Goal: Task Accomplishment & Management: Use online tool/utility

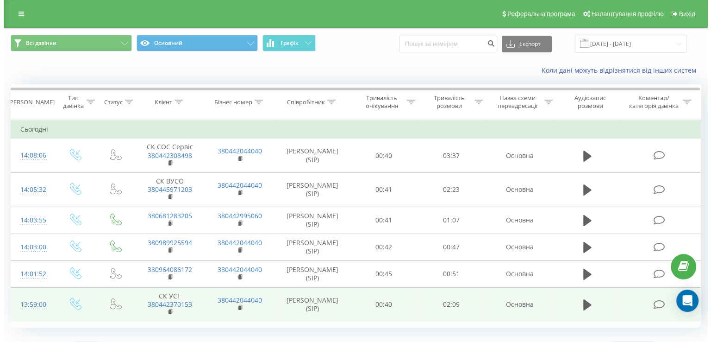
scroll to position [20, 0]
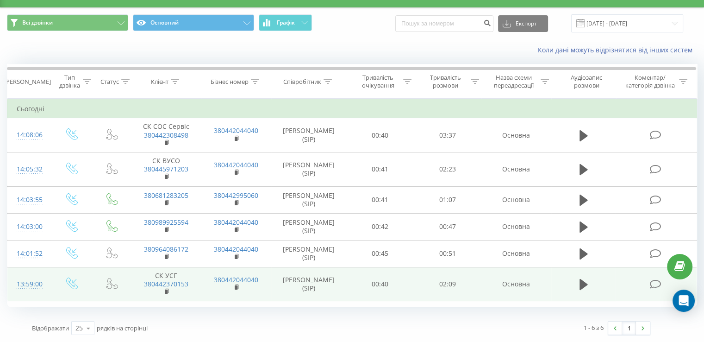
click at [633, 280] on td at bounding box center [656, 284] width 81 height 34
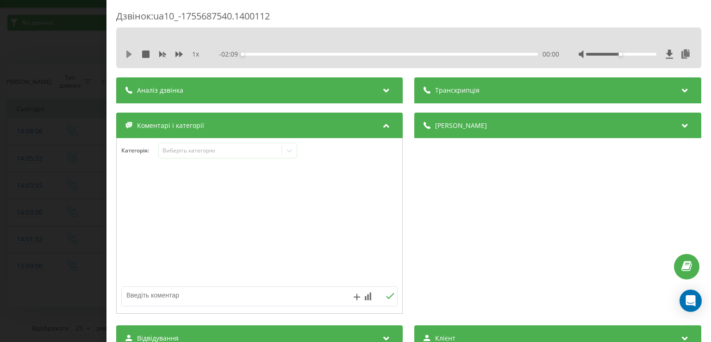
click at [129, 55] on icon at bounding box center [129, 53] width 6 height 7
click at [130, 57] on icon at bounding box center [128, 53] width 7 height 7
click at [290, 153] on icon at bounding box center [289, 150] width 9 height 9
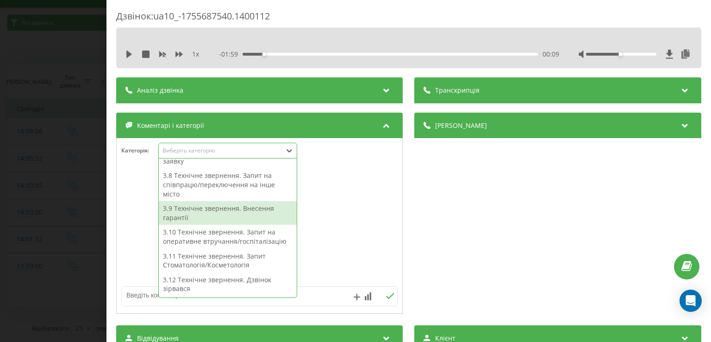
scroll to position [236, 0]
click at [251, 210] on div "3.9 Технічне звернення. Внесення гарантії" at bounding box center [228, 213] width 138 height 24
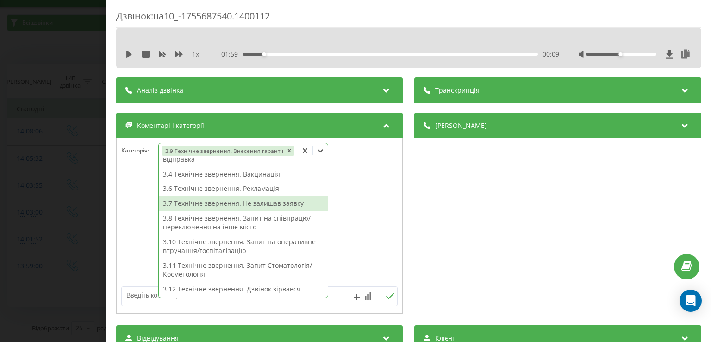
scroll to position [0, 0]
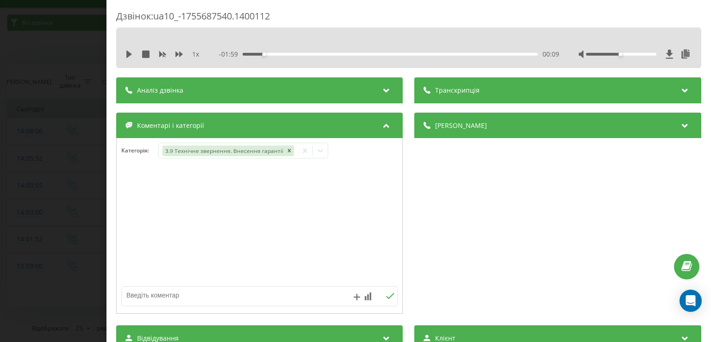
click at [131, 200] on div at bounding box center [260, 225] width 286 height 111
click at [319, 152] on icon at bounding box center [320, 150] width 9 height 9
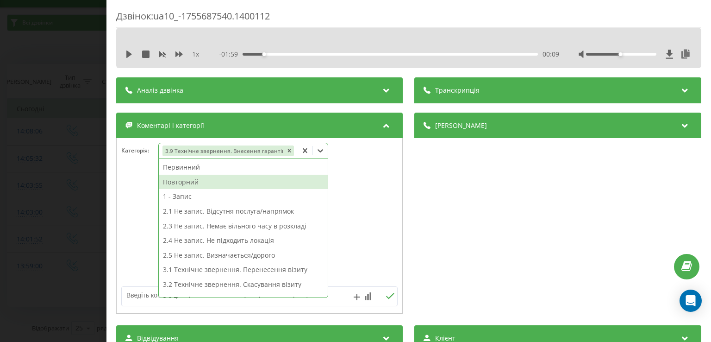
click at [243, 180] on div "Повторний" at bounding box center [243, 181] width 169 height 15
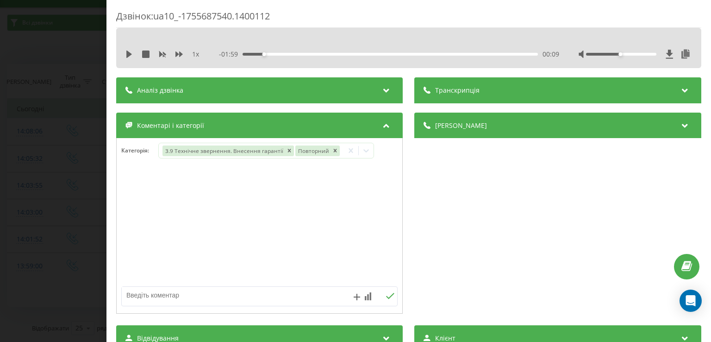
click at [136, 188] on div at bounding box center [260, 225] width 286 height 111
click at [90, 255] on div "Дзвінок : ua10_-1755687540.1400112 1 x - 01:59 00:09 00:09 Транскрипція Для AI-…" at bounding box center [355, 171] width 711 height 342
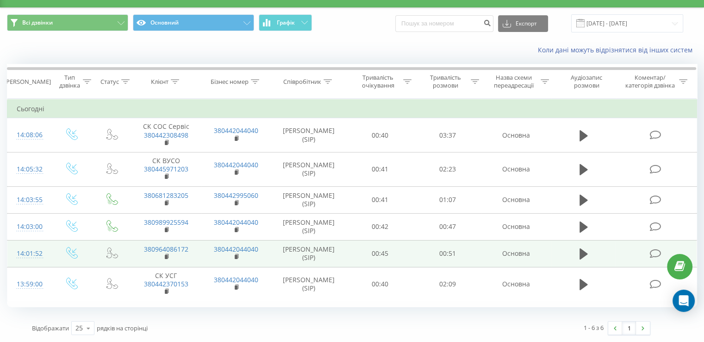
click at [652, 259] on td at bounding box center [656, 253] width 81 height 27
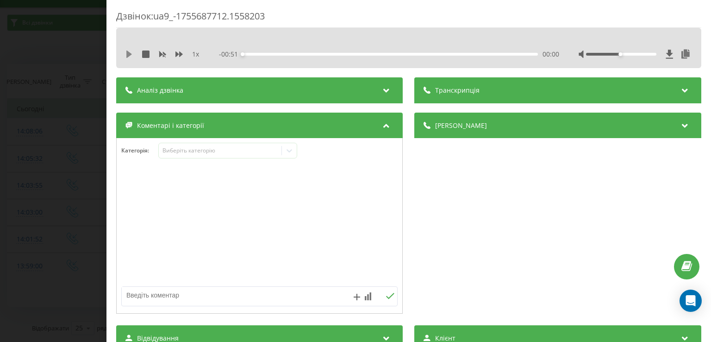
click at [130, 55] on icon at bounding box center [129, 53] width 6 height 7
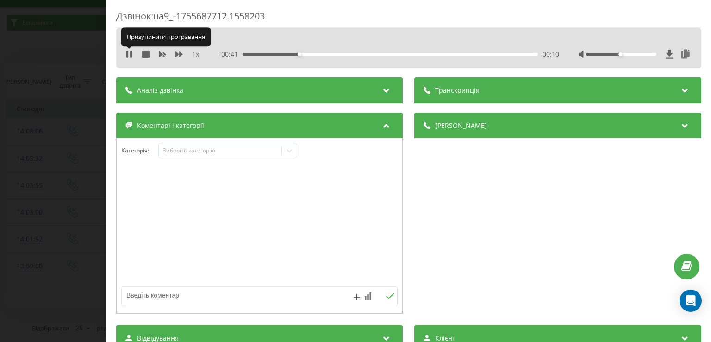
click at [130, 55] on icon at bounding box center [128, 53] width 7 height 7
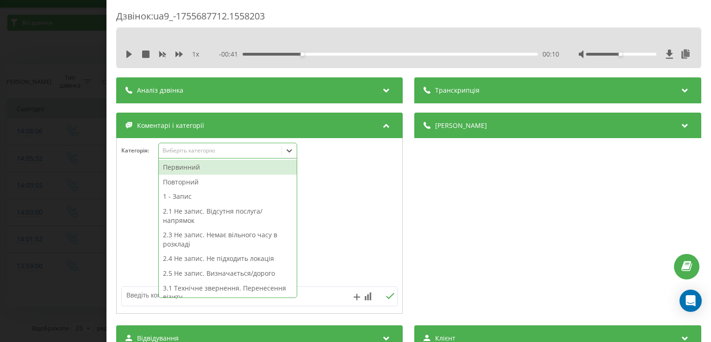
click at [292, 152] on icon at bounding box center [289, 150] width 9 height 9
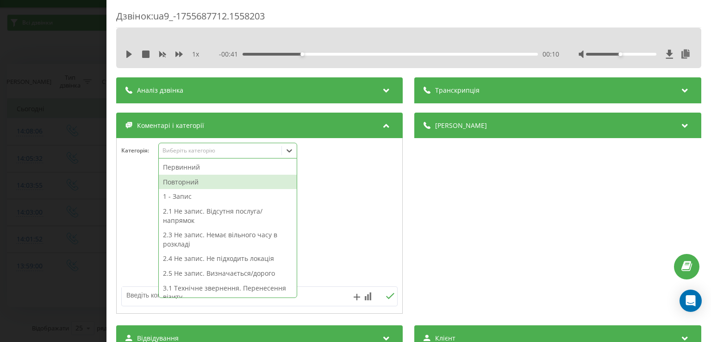
click at [205, 181] on div "Повторний" at bounding box center [228, 181] width 138 height 15
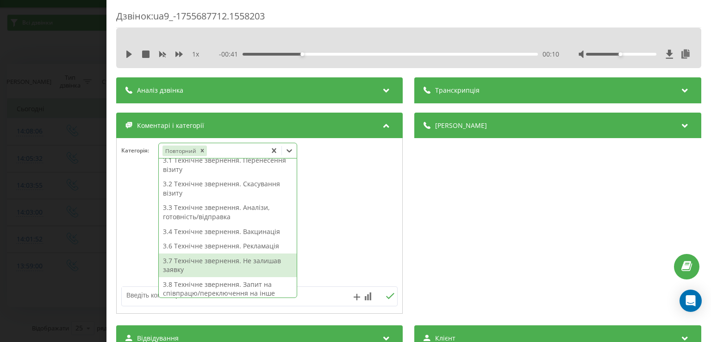
scroll to position [113, 0]
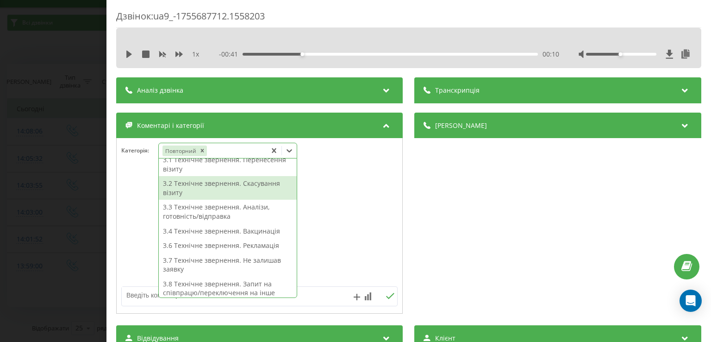
click at [246, 185] on div "3.2 Технічне звернення. Скасування візиту" at bounding box center [228, 188] width 138 height 24
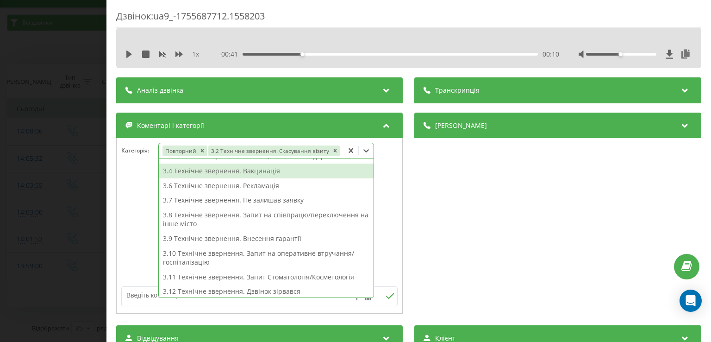
scroll to position [95, 0]
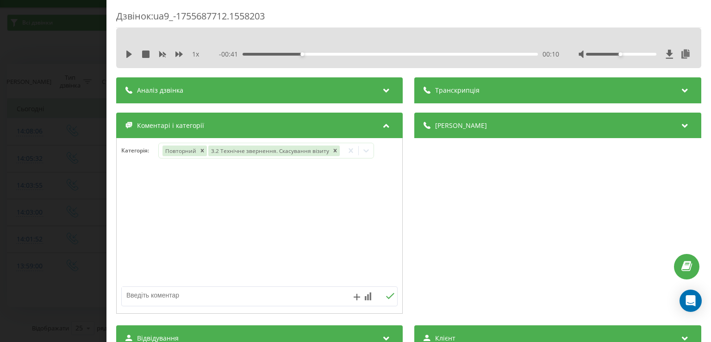
click at [142, 192] on div at bounding box center [260, 225] width 286 height 111
click at [66, 193] on div "Дзвінок : ua9_-1755687712.1558203 1 x - 00:41 00:10 00:10 Транскрипція Для AI-а…" at bounding box center [355, 171] width 711 height 342
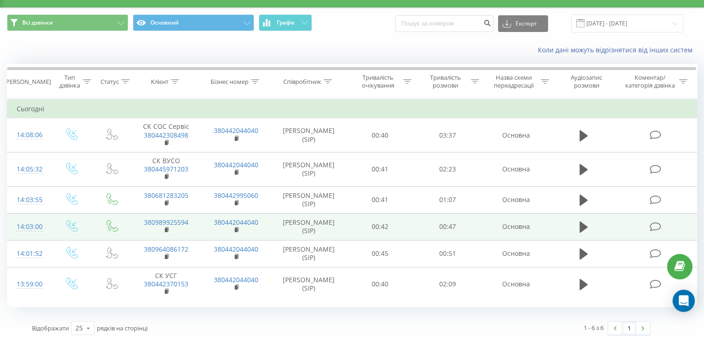
click at [657, 229] on icon at bounding box center [655, 227] width 12 height 10
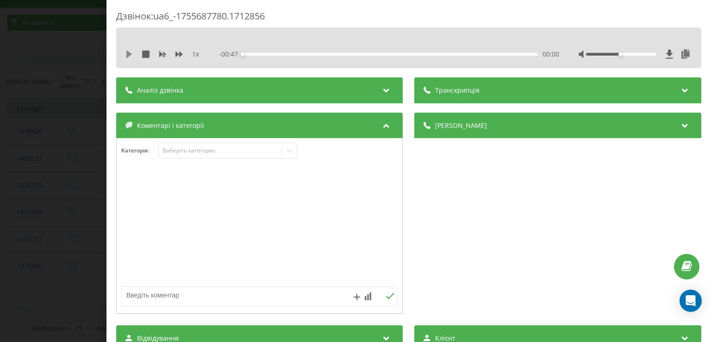
click at [129, 53] on icon at bounding box center [129, 53] width 6 height 7
click at [129, 53] on icon at bounding box center [128, 53] width 7 height 7
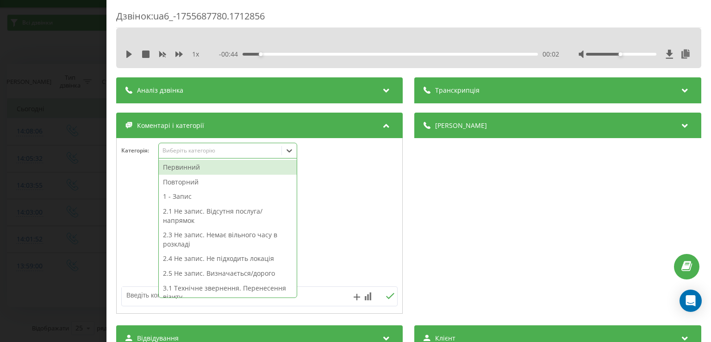
click at [294, 152] on icon at bounding box center [289, 150] width 9 height 9
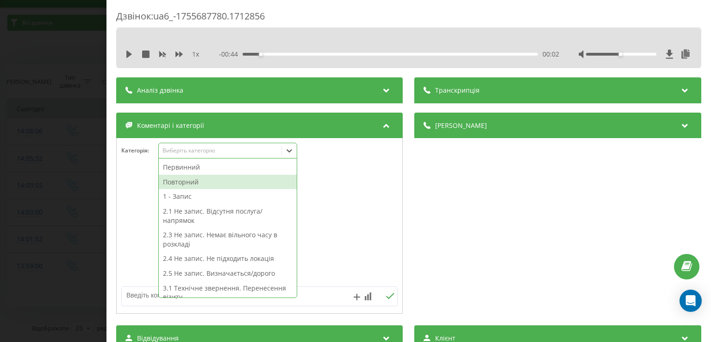
click at [237, 182] on div "Повторний" at bounding box center [228, 181] width 138 height 15
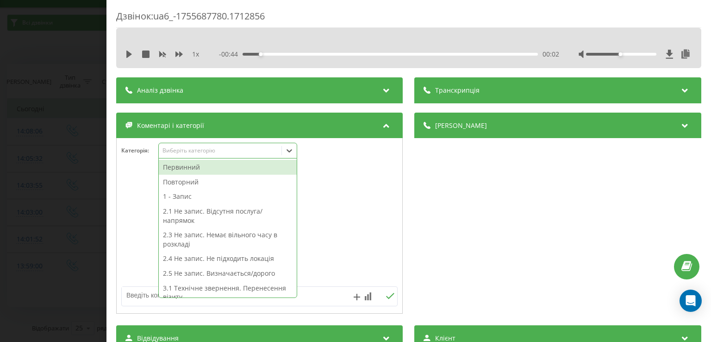
click at [238, 167] on div "Первинний" at bounding box center [228, 167] width 138 height 15
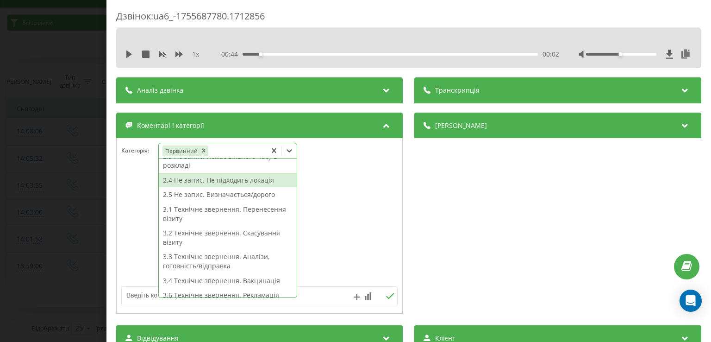
scroll to position [65, 0]
click at [224, 177] on div "2.4 Не запис. Не підходить локація" at bounding box center [228, 179] width 138 height 15
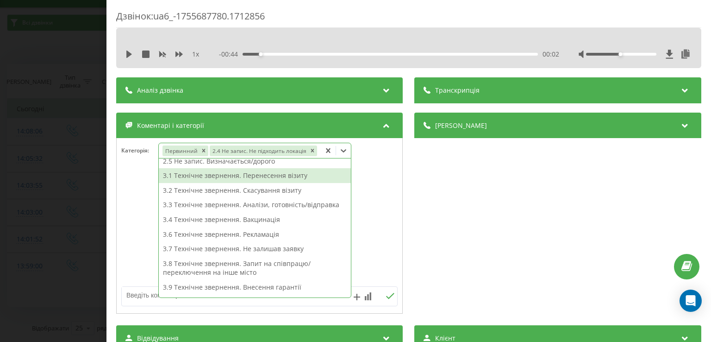
scroll to position [56, 0]
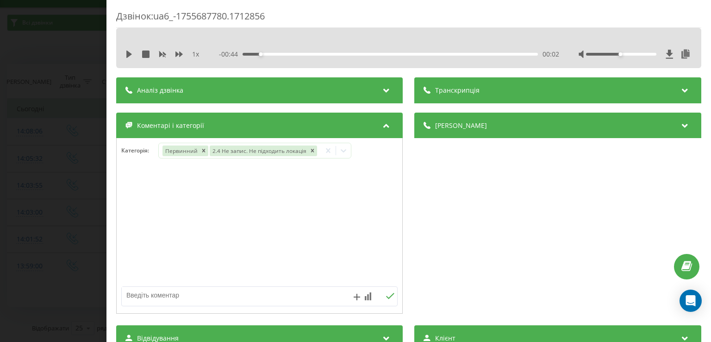
click at [130, 208] on div at bounding box center [260, 225] width 286 height 111
click at [81, 189] on div "Дзвінок : ua6_-1755687780.1712856 1 x - 00:44 00:02 00:02 Транскрипція Для AI-а…" at bounding box center [355, 171] width 711 height 342
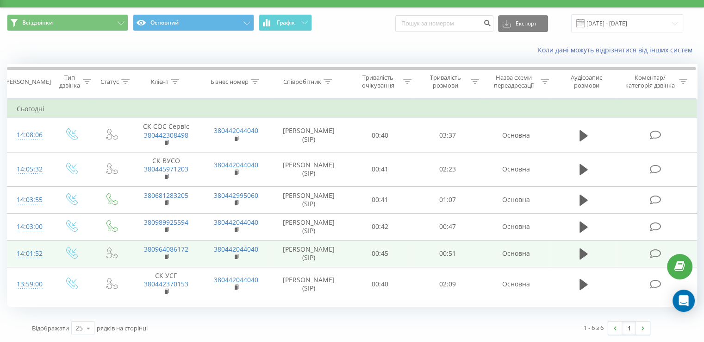
click at [653, 255] on icon at bounding box center [655, 254] width 12 height 10
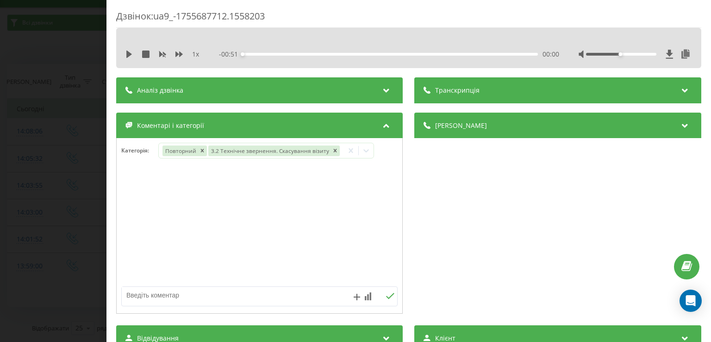
click at [80, 192] on div "Дзвінок : ua9_-1755687712.1558203 1 x - 00:51 00:00 00:00 Транскрипція Для AI-а…" at bounding box center [355, 171] width 711 height 342
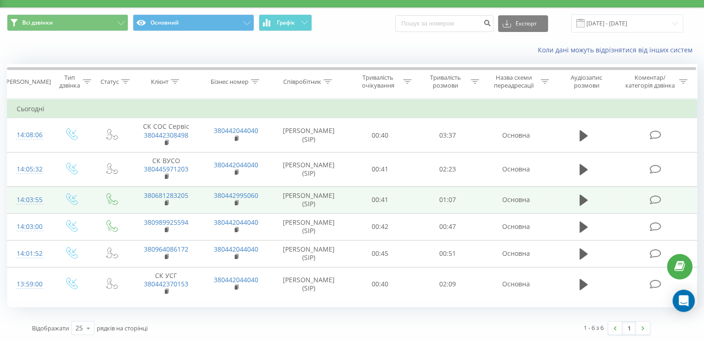
click at [652, 198] on icon at bounding box center [655, 200] width 12 height 10
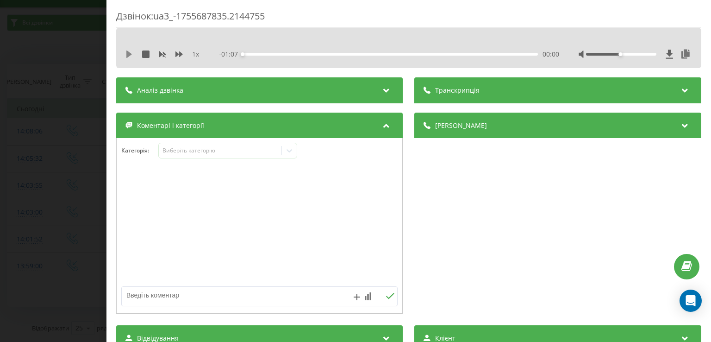
click at [128, 54] on icon at bounding box center [129, 53] width 6 height 7
click at [128, 54] on icon at bounding box center [128, 53] width 7 height 7
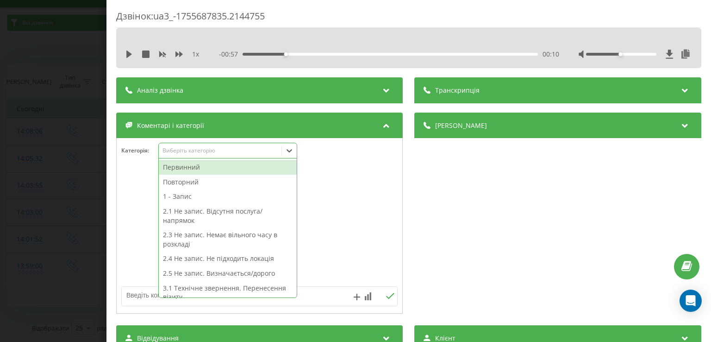
click at [284, 154] on div at bounding box center [289, 150] width 15 height 15
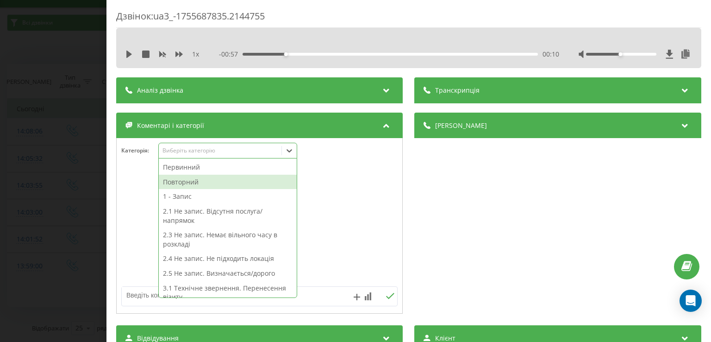
click at [252, 184] on div "Повторний" at bounding box center [228, 181] width 138 height 15
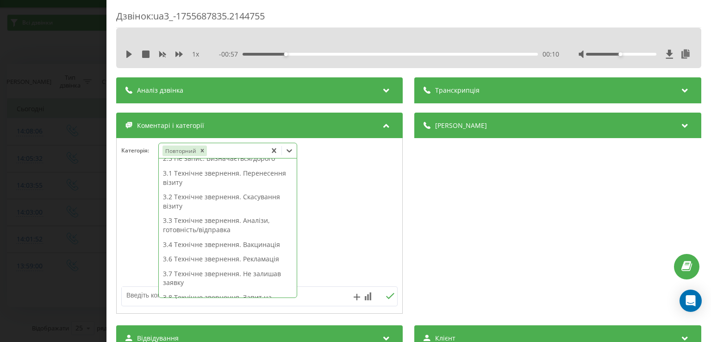
scroll to position [102, 0]
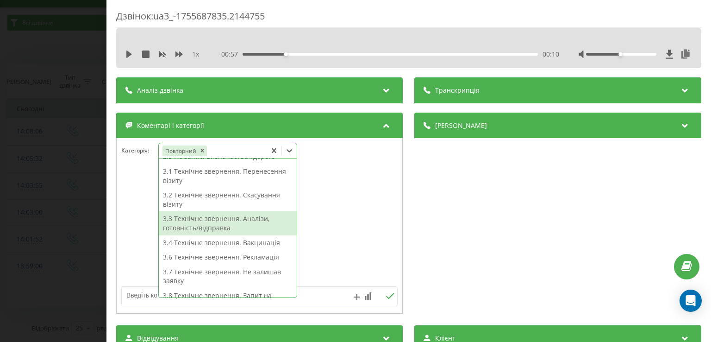
click at [222, 225] on div "3.3 Технічне звернення. Аналізи, готовність/відправка" at bounding box center [228, 223] width 138 height 24
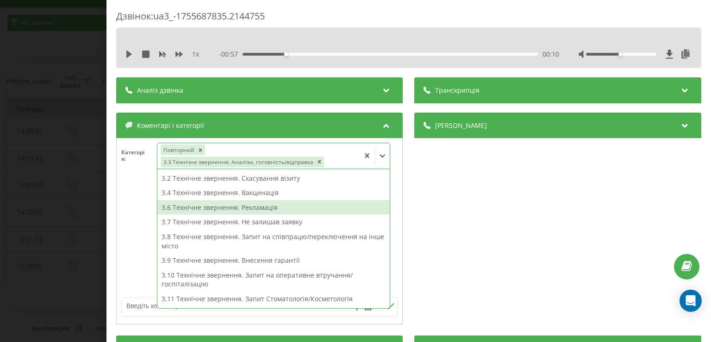
scroll to position [83, 0]
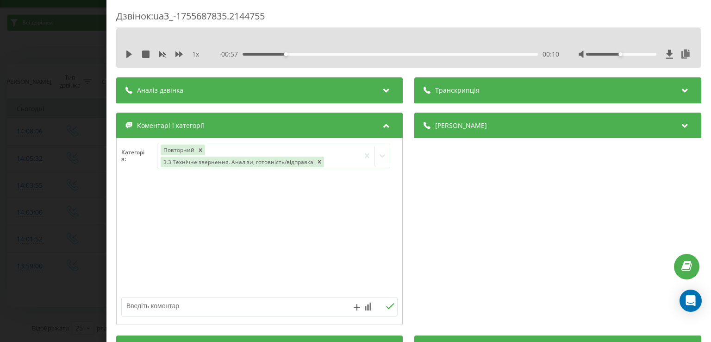
click at [137, 236] on div at bounding box center [260, 236] width 286 height 111
click at [55, 249] on div "Дзвінок : ua3_-1755687835.2144755 1 x - 00:57 00:10 00:10 Транскрипція Для AI-а…" at bounding box center [355, 171] width 711 height 342
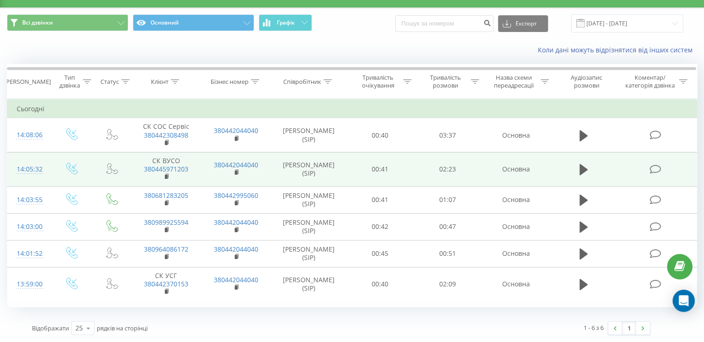
click at [655, 169] on icon at bounding box center [655, 169] width 12 height 10
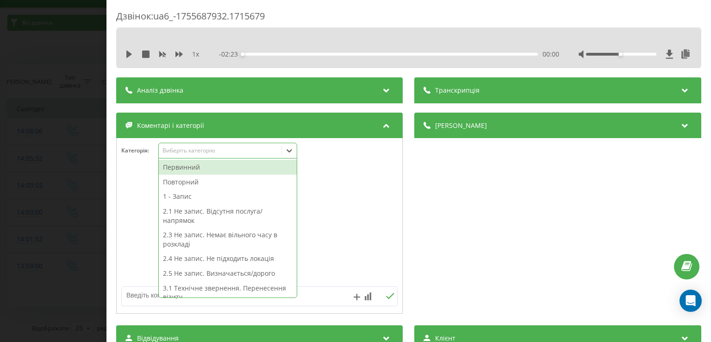
click at [292, 153] on icon at bounding box center [289, 150] width 9 height 9
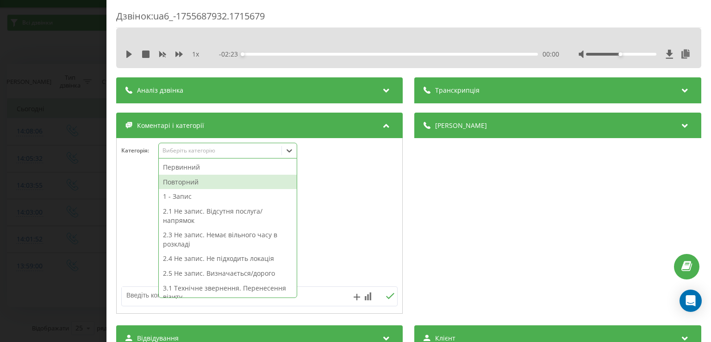
click at [202, 180] on div "Повторний" at bounding box center [228, 181] width 138 height 15
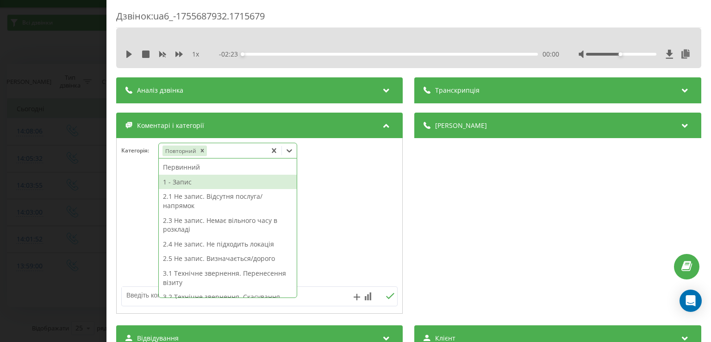
click at [205, 183] on div "1 - Запис" at bounding box center [228, 181] width 138 height 15
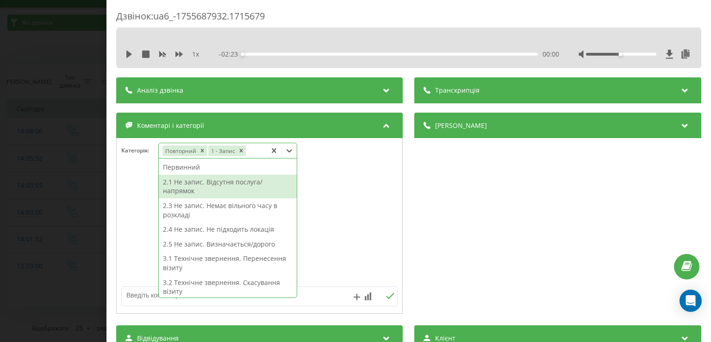
click at [80, 296] on div "Дзвінок : ua6_-1755687932.1715679 1 x - 02:23 00:00 00:00 Транскрипція Для AI-а…" at bounding box center [355, 171] width 711 height 342
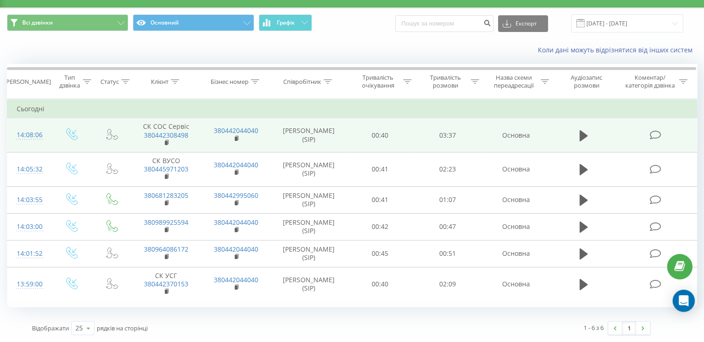
click at [653, 136] on icon at bounding box center [655, 135] width 12 height 10
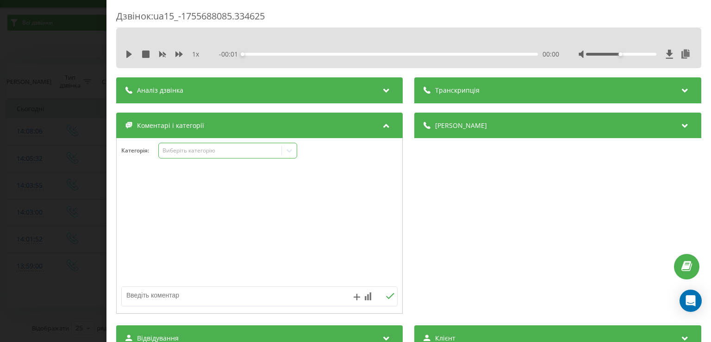
click at [286, 147] on icon at bounding box center [289, 150] width 9 height 9
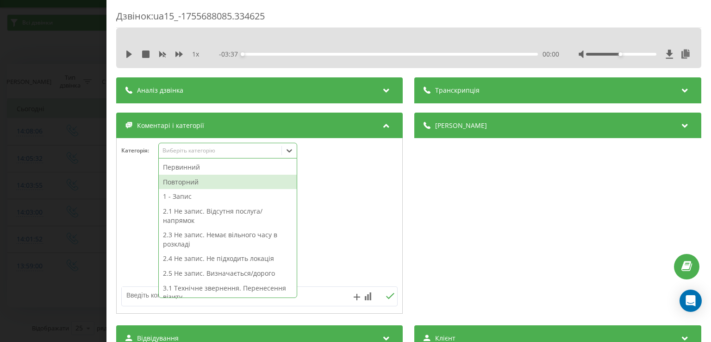
click at [205, 182] on div "Повторний" at bounding box center [228, 181] width 138 height 15
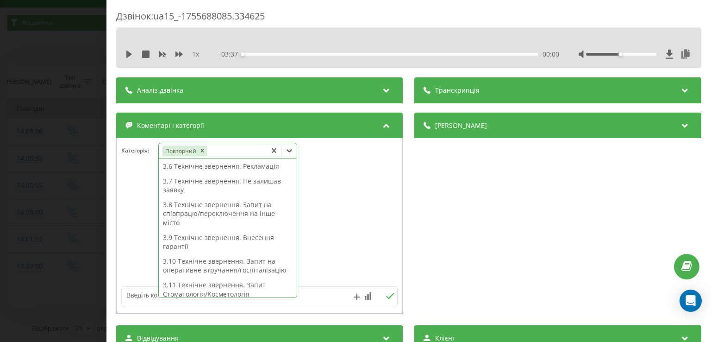
scroll to position [193, 0]
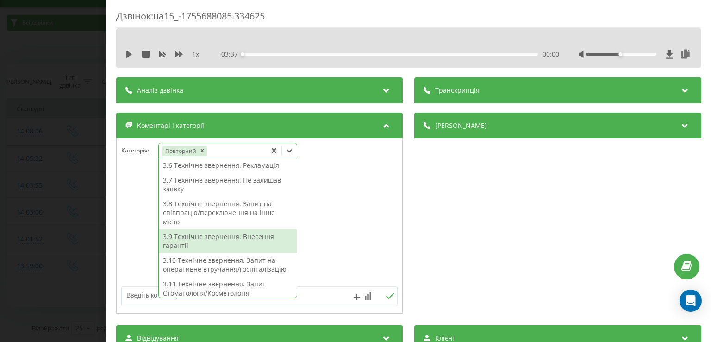
click at [226, 239] on div "3.9 Технічне звернення. Внесення гарантії" at bounding box center [228, 241] width 138 height 24
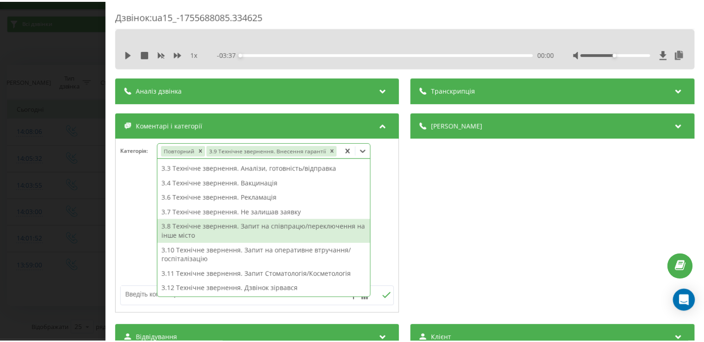
scroll to position [116, 0]
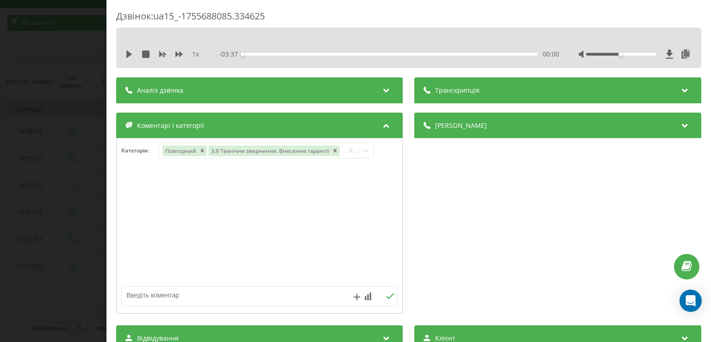
click at [79, 280] on div "Дзвінок : ua15_-1755688085.334625 1 x - 03:37 00:00 00:00 Транскрипція Для AI-а…" at bounding box center [355, 171] width 711 height 342
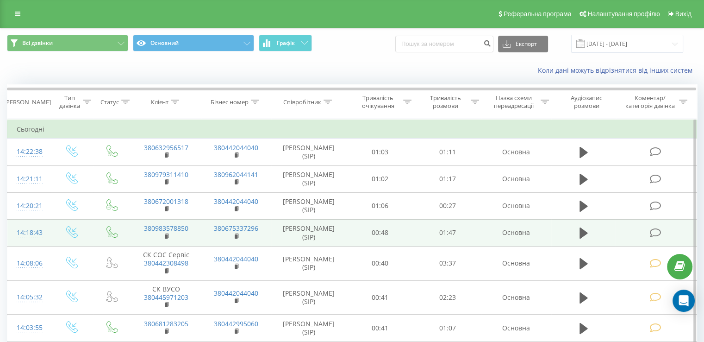
click at [653, 230] on icon at bounding box center [655, 233] width 12 height 10
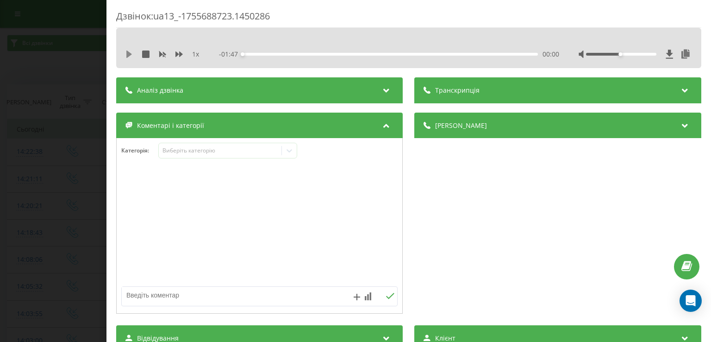
click at [129, 55] on icon at bounding box center [129, 53] width 6 height 7
click at [132, 55] on icon at bounding box center [128, 53] width 7 height 7
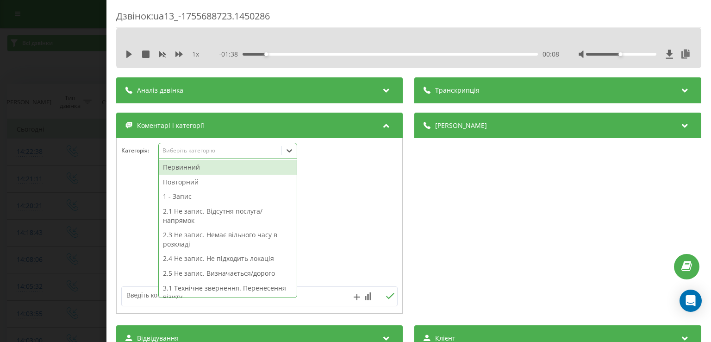
click at [289, 153] on icon at bounding box center [289, 150] width 9 height 9
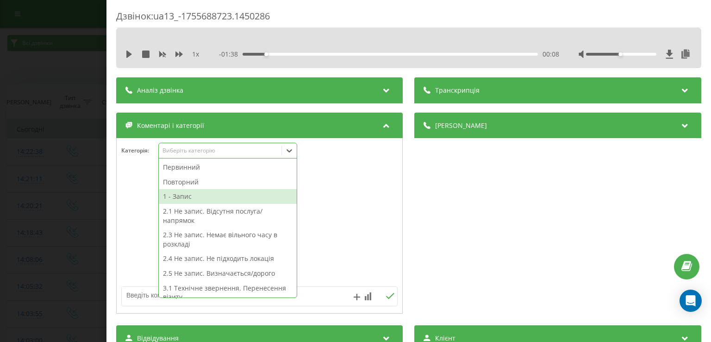
click at [183, 193] on div "1 - Запис" at bounding box center [228, 196] width 138 height 15
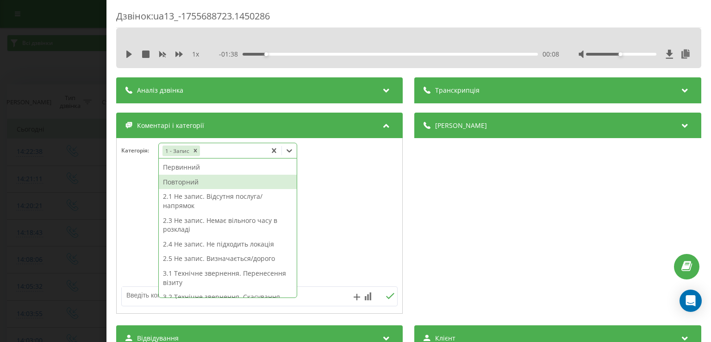
click at [195, 180] on div "Повторний" at bounding box center [228, 181] width 138 height 15
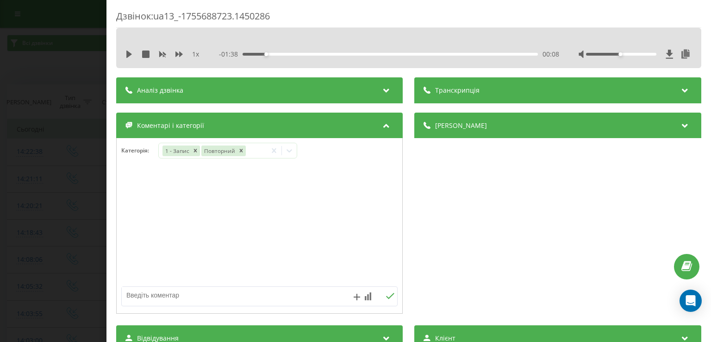
click at [67, 190] on div "Дзвінок : ua13_-1755688723.1450286 1 x - 01:38 00:08 00:08 Транскрипція Для AI-…" at bounding box center [355, 171] width 711 height 342
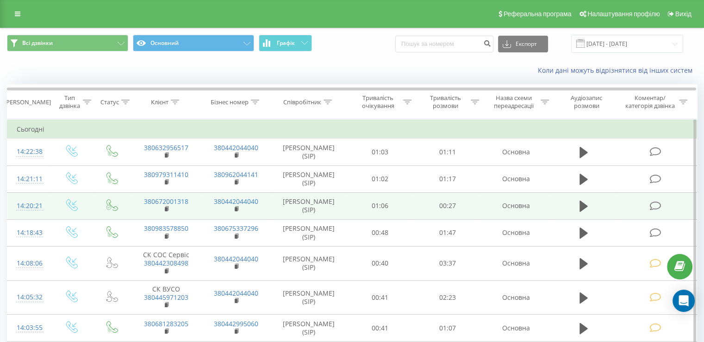
click at [657, 202] on icon at bounding box center [655, 206] width 12 height 10
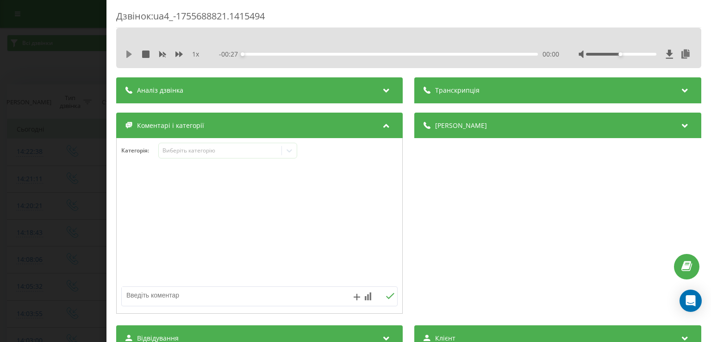
click at [130, 52] on icon at bounding box center [129, 53] width 6 height 7
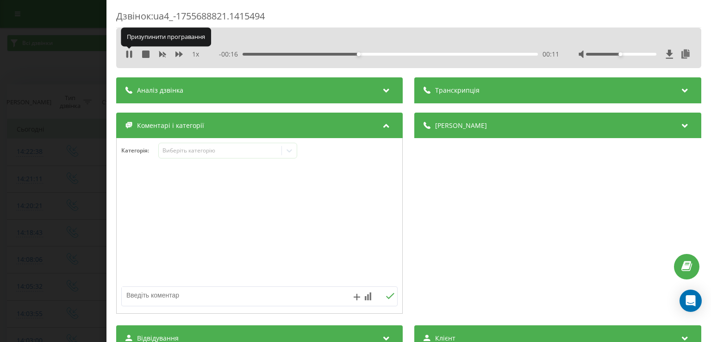
click at [130, 52] on icon at bounding box center [128, 53] width 7 height 7
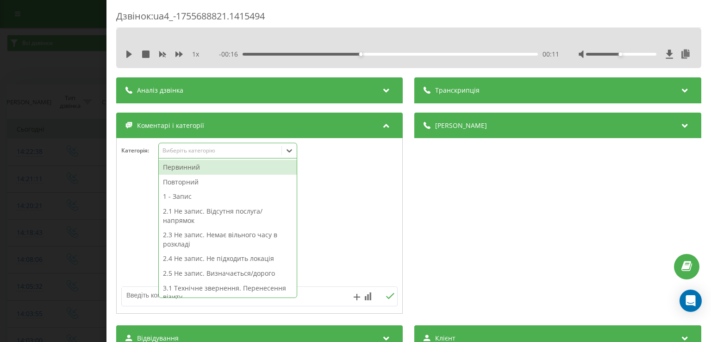
click at [289, 151] on icon at bounding box center [290, 150] width 6 height 3
click at [242, 166] on div "Первинний" at bounding box center [228, 167] width 138 height 15
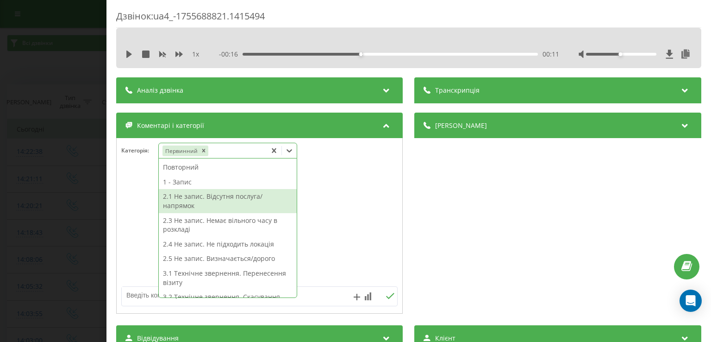
click at [255, 204] on div "2.1 Не запис. Відсутня послуга/напрямок" at bounding box center [228, 201] width 138 height 24
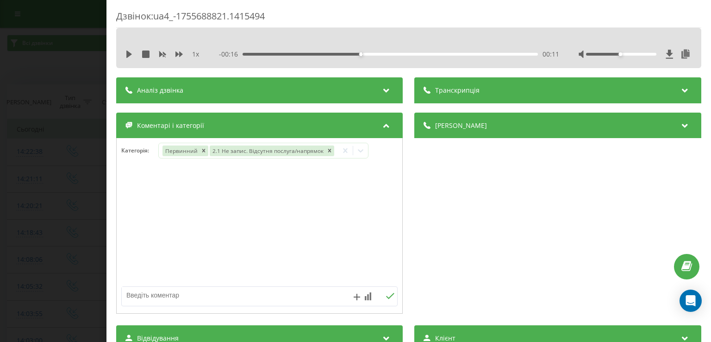
click at [141, 227] on div at bounding box center [260, 225] width 286 height 111
click at [175, 294] on textarea at bounding box center [232, 294] width 220 height 17
type textarea "крапельниця без конс нашого спеціаліста"
click at [75, 242] on div "Дзвінок : ua4_-1755688821.1415494 1 x - 00:16 00:11 00:11 Транскрипція Для AI-а…" at bounding box center [355, 171] width 711 height 342
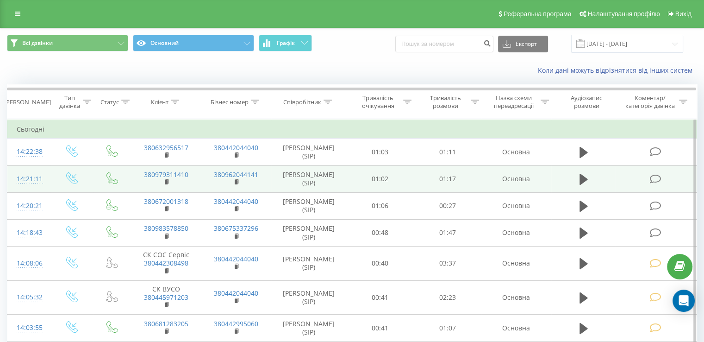
click at [657, 181] on icon at bounding box center [655, 179] width 12 height 10
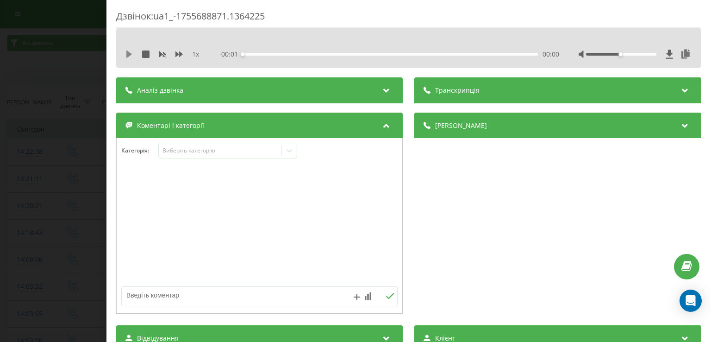
click at [131, 55] on icon at bounding box center [128, 53] width 7 height 7
click at [131, 55] on icon at bounding box center [131, 53] width 2 height 7
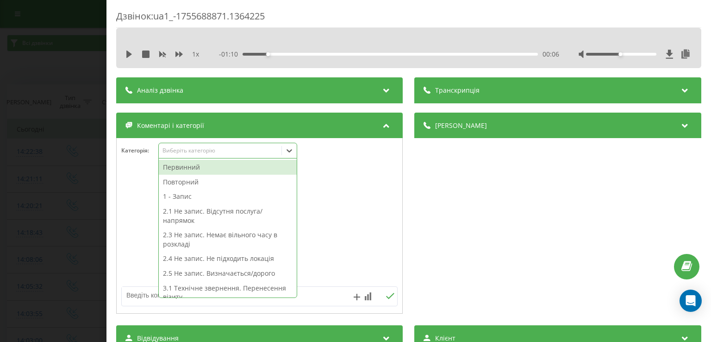
click at [288, 149] on icon at bounding box center [289, 150] width 9 height 9
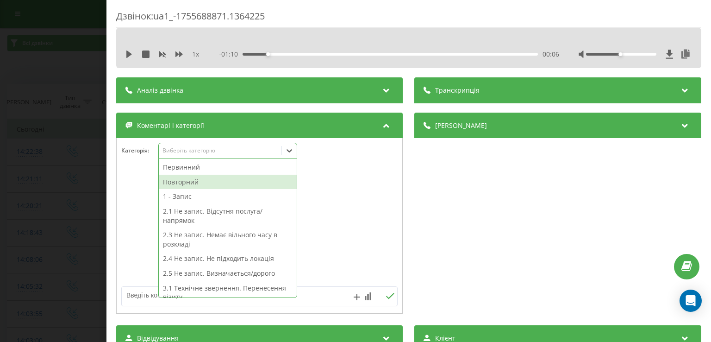
click at [226, 185] on div "Повторний" at bounding box center [228, 181] width 138 height 15
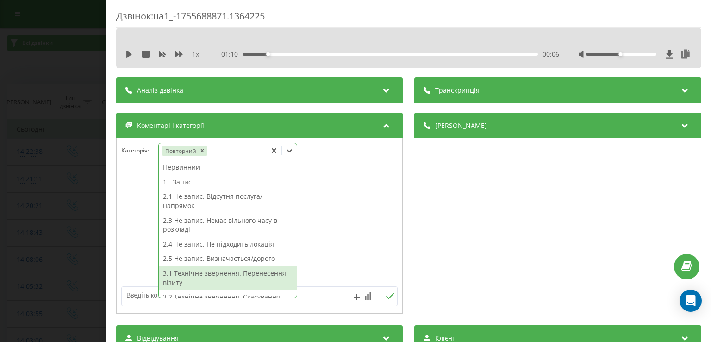
click at [237, 275] on div "3.1 Технічне звернення. Перенесення візиту" at bounding box center [228, 278] width 138 height 24
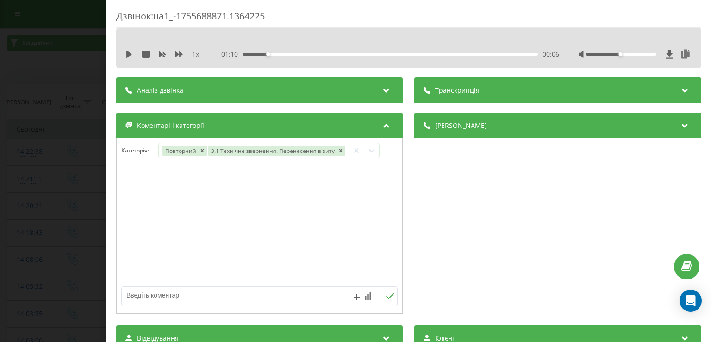
click at [131, 234] on div at bounding box center [260, 225] width 286 height 111
click at [83, 202] on div "Дзвінок : ua1_-1755688871.1364225 1 x - 01:10 00:06 00:06 Транскрипція Для AI-а…" at bounding box center [355, 171] width 711 height 342
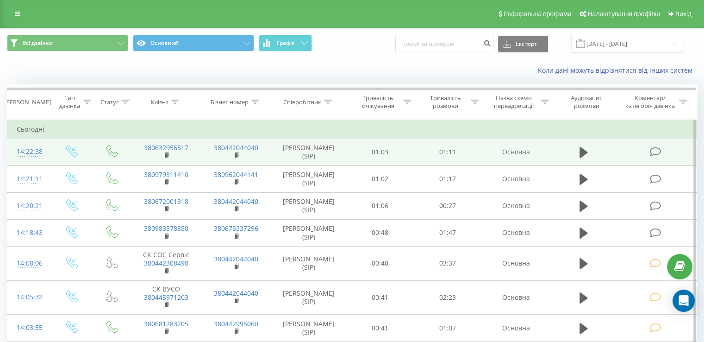
click at [655, 155] on icon at bounding box center [655, 152] width 12 height 10
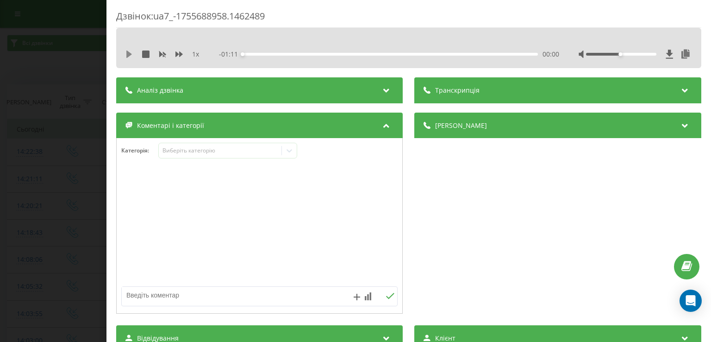
click at [129, 53] on icon at bounding box center [129, 53] width 6 height 7
click at [130, 54] on icon at bounding box center [128, 53] width 7 height 7
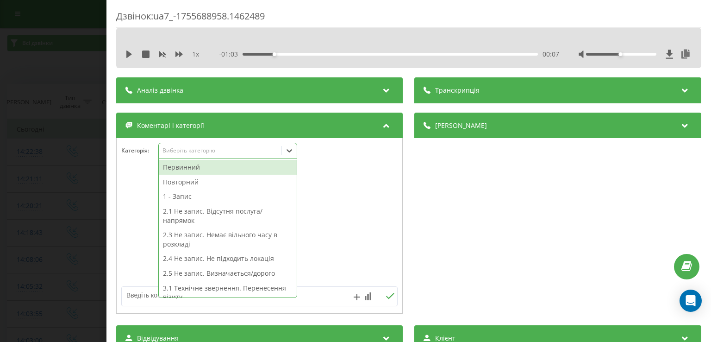
click at [292, 153] on icon at bounding box center [289, 150] width 9 height 9
click at [225, 166] on div "Первинний" at bounding box center [228, 167] width 138 height 15
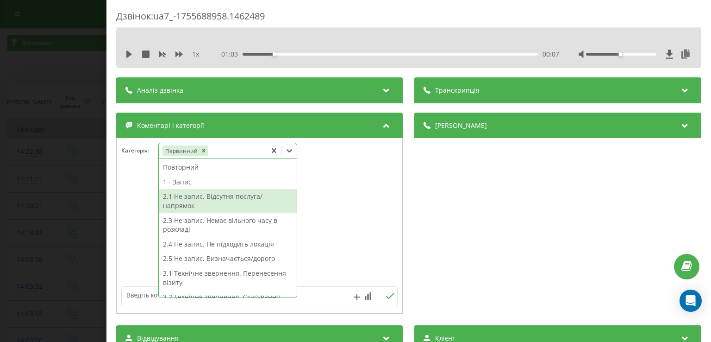
click at [243, 202] on div "2.1 Не запис. Відсутня послуга/напрямок" at bounding box center [228, 201] width 138 height 24
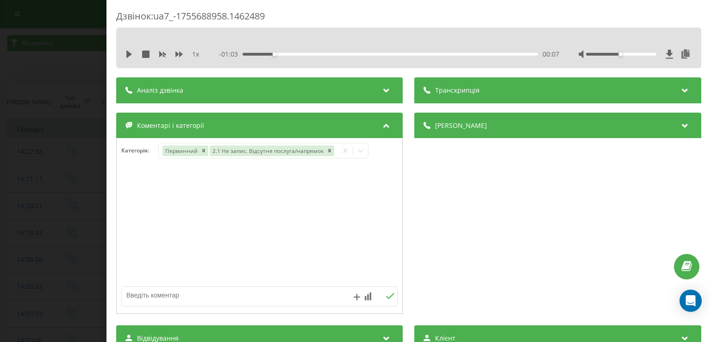
click at [143, 211] on div at bounding box center [260, 225] width 286 height 111
click at [184, 296] on textarea at bounding box center [232, 294] width 220 height 17
type textarea "офтальмолог дитячий - київ"
click at [84, 186] on div "Дзвінок : ua7_-1755688958.1462489 1 x - 01:03 00:07 00:07 Транскрипція Для AI-а…" at bounding box center [355, 171] width 711 height 342
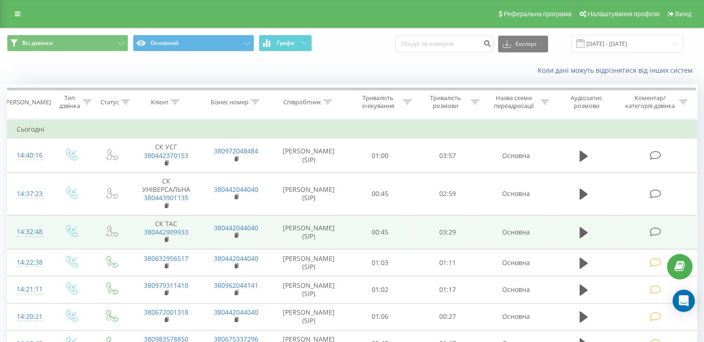
click at [650, 227] on icon at bounding box center [655, 232] width 12 height 10
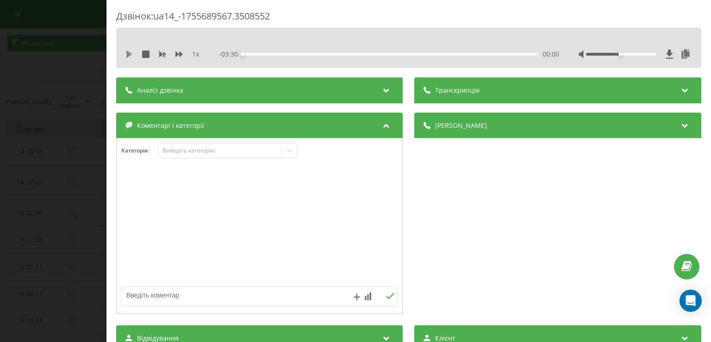
click at [128, 56] on icon at bounding box center [129, 53] width 6 height 7
click at [133, 53] on div "1 x" at bounding box center [166, 54] width 83 height 9
click at [130, 52] on icon at bounding box center [128, 53] width 7 height 7
click at [292, 150] on icon at bounding box center [290, 150] width 6 height 3
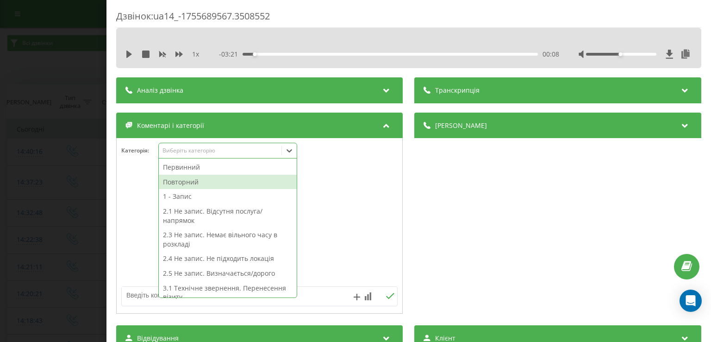
click at [218, 180] on div "Повторний" at bounding box center [228, 181] width 138 height 15
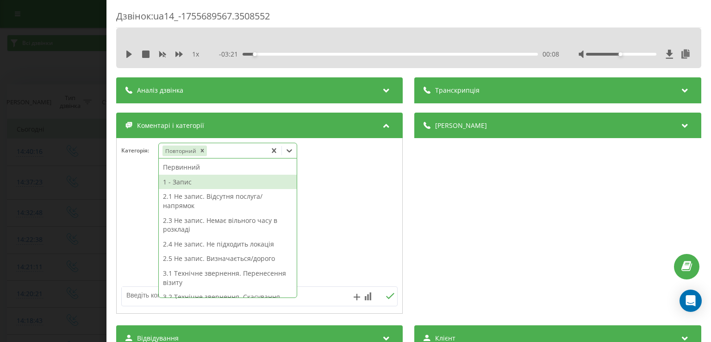
click at [209, 180] on div "1 - Запис" at bounding box center [228, 181] width 138 height 15
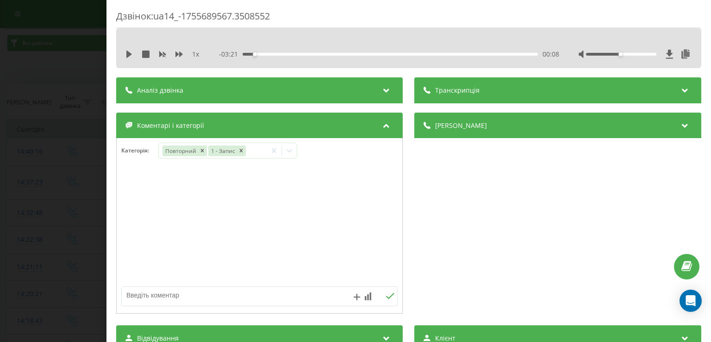
click at [72, 180] on div "Дзвінок : ua14_-1755689567.3508552 1 x - 03:21 00:08 00:08 Транскрипція Для AI-…" at bounding box center [355, 171] width 711 height 342
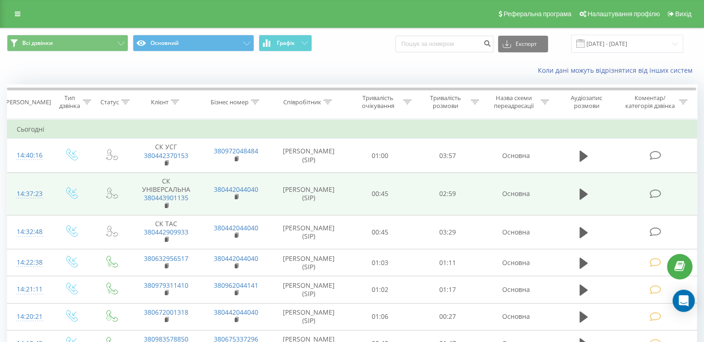
click at [653, 194] on icon at bounding box center [655, 194] width 12 height 10
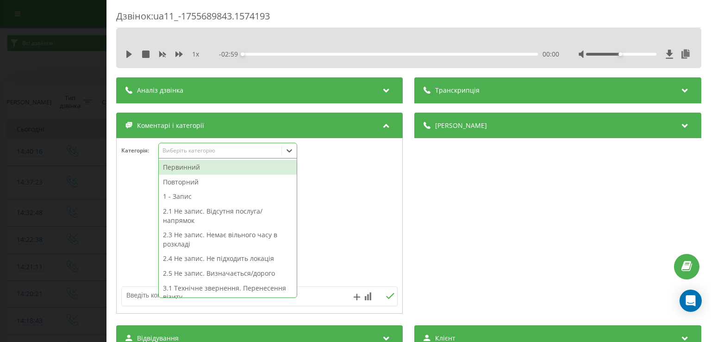
click at [293, 151] on icon at bounding box center [289, 150] width 9 height 9
click at [198, 167] on div "Первинний" at bounding box center [228, 167] width 138 height 15
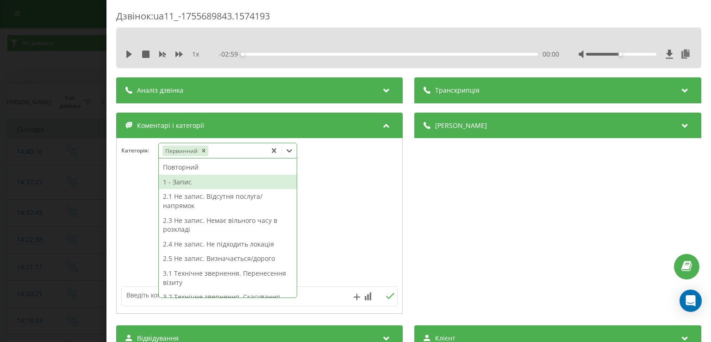
click at [211, 184] on div "1 - Запис" at bounding box center [228, 181] width 138 height 15
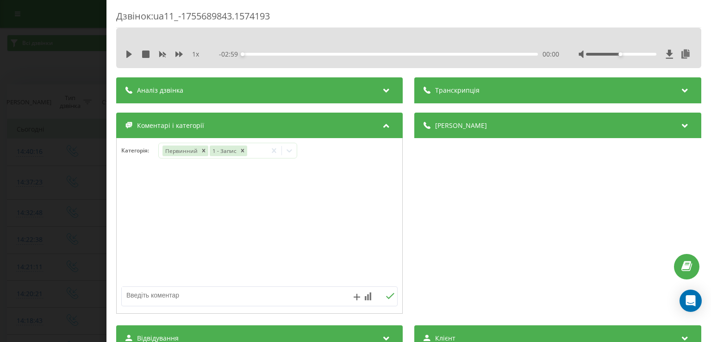
click at [35, 171] on div "Дзвінок : ua11_-1755689843.1574193 1 x - 02:59 00:00 00:00 Транскрипція Для AI-…" at bounding box center [355, 171] width 711 height 342
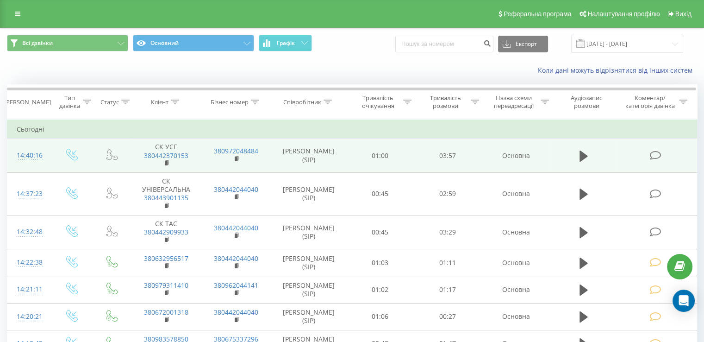
click at [654, 155] on icon at bounding box center [655, 155] width 12 height 10
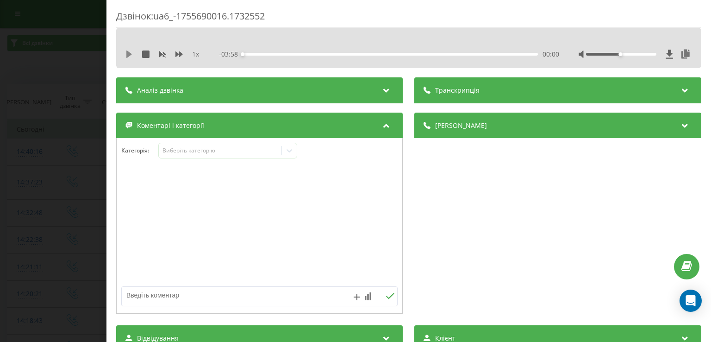
click at [128, 53] on icon at bounding box center [129, 53] width 6 height 7
click at [128, 53] on icon at bounding box center [128, 53] width 7 height 7
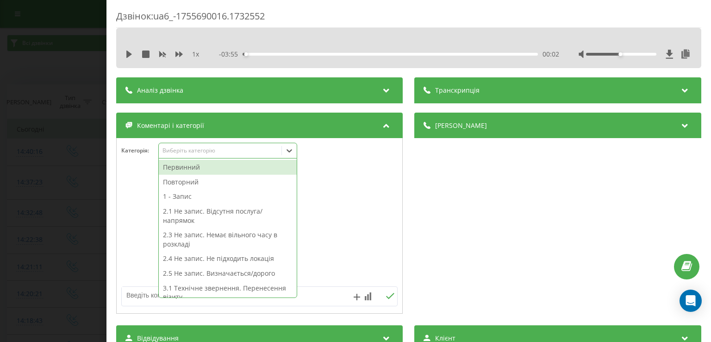
click at [286, 152] on icon at bounding box center [289, 150] width 9 height 9
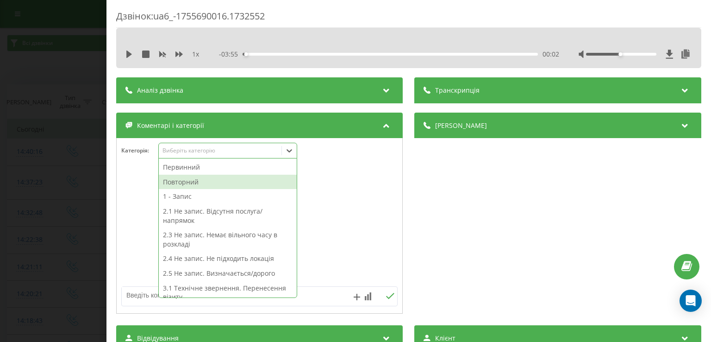
click at [217, 182] on div "Повторний" at bounding box center [228, 181] width 138 height 15
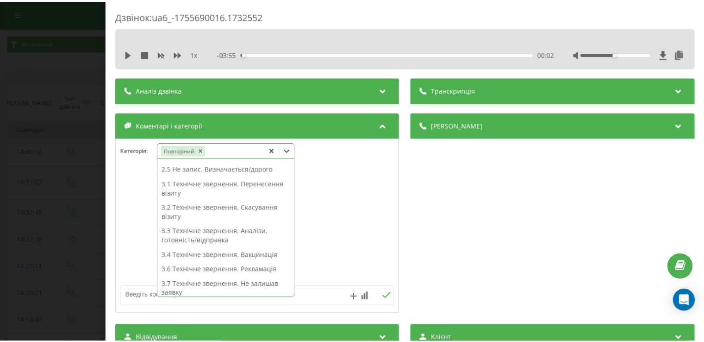
scroll to position [221, 0]
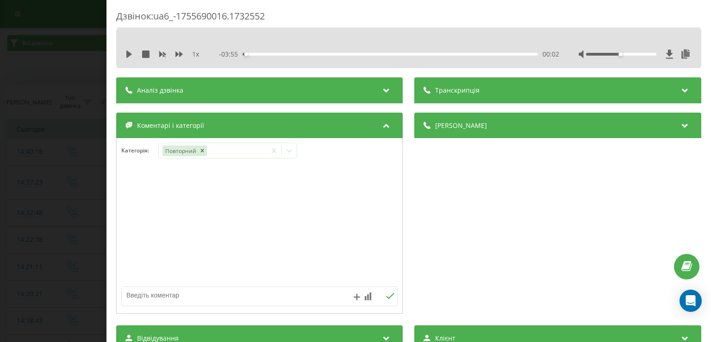
click at [323, 211] on div at bounding box center [260, 225] width 286 height 111
click at [219, 295] on textarea at bounding box center [232, 294] width 220 height 17
click at [260, 295] on textarea "ск уточнення до лікарря щодо призначення пац." at bounding box center [232, 294] width 220 height 17
type textarea "ск уточнення до лікарря щодо призначення для пац."
click at [387, 295] on icon at bounding box center [390, 295] width 8 height 6
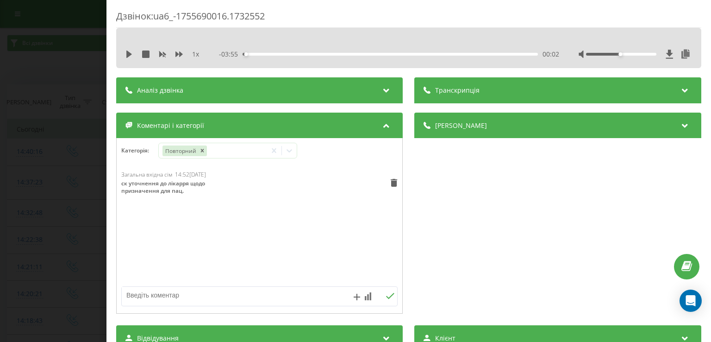
click at [87, 209] on div "Дзвінок : ua6_-1755690016.1732552 1 x - 03:55 00:02 00:02 Транскрипція Для AI-а…" at bounding box center [355, 171] width 711 height 342
click at [131, 53] on icon at bounding box center [128, 53] width 7 height 7
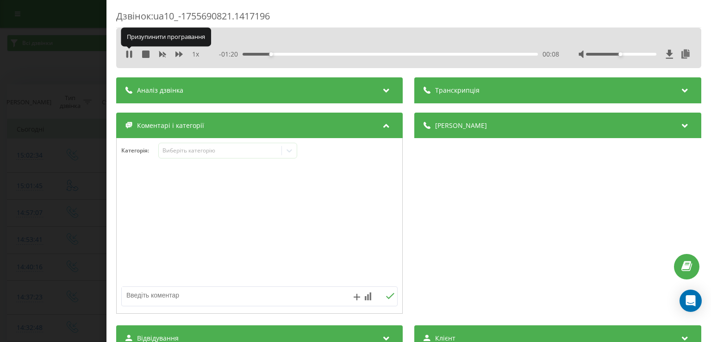
click at [131, 53] on icon at bounding box center [131, 53] width 2 height 7
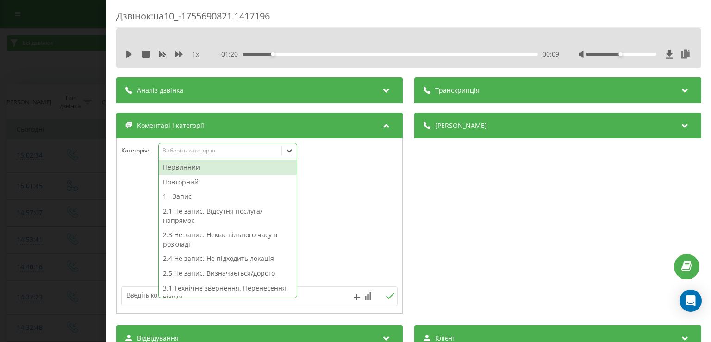
click at [292, 151] on icon at bounding box center [289, 150] width 9 height 9
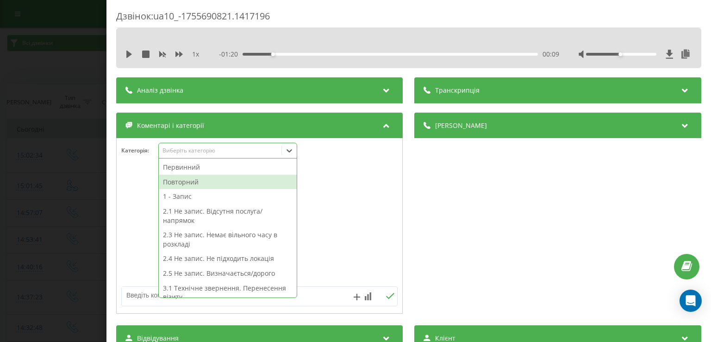
click at [209, 182] on div "Повторний" at bounding box center [228, 181] width 138 height 15
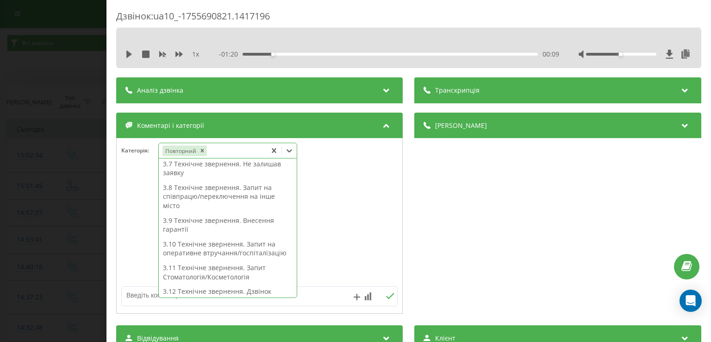
scroll to position [221, 0]
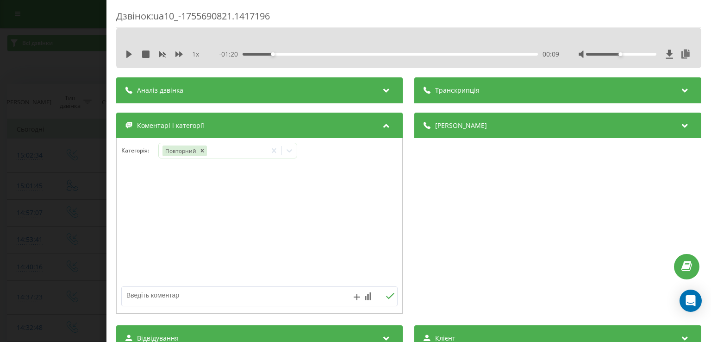
click at [146, 245] on div at bounding box center [260, 225] width 286 height 111
click at [170, 292] on textarea at bounding box center [232, 294] width 220 height 17
type textarea "у"
type textarea "ск уточнення по записам"
click at [386, 297] on icon at bounding box center [390, 295] width 8 height 6
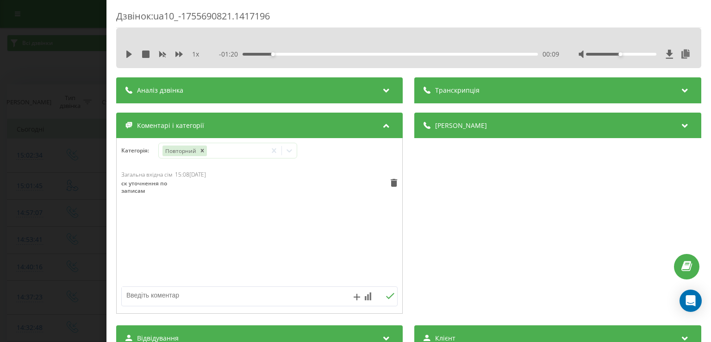
click at [78, 204] on div "Дзвінок : ua10_-1755690821.1417196 1 x - 01:20 00:09 00:09 Транскрипція Для AI-…" at bounding box center [355, 171] width 711 height 342
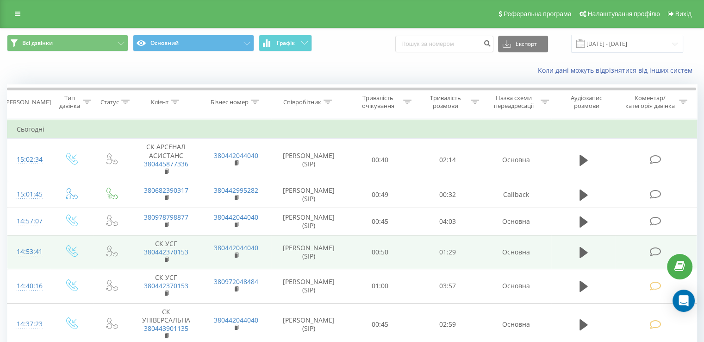
click at [655, 251] on icon at bounding box center [655, 252] width 12 height 10
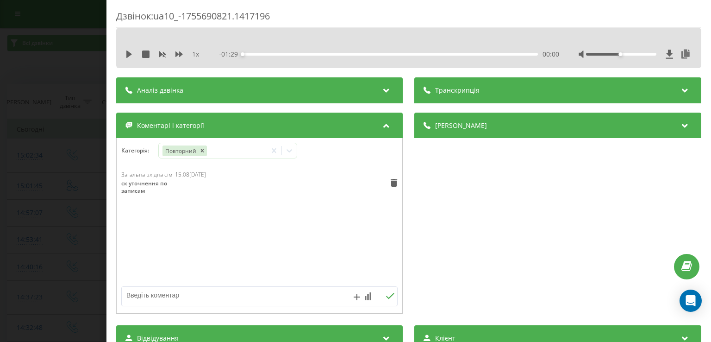
click at [83, 217] on div "Дзвінок : ua10_-1755690821.1417196 1 x - 01:29 00:00 00:00 Транскрипція Для AI-…" at bounding box center [355, 171] width 711 height 342
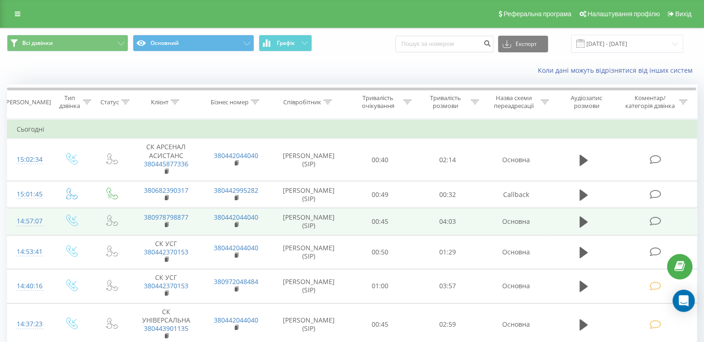
click at [660, 216] on icon at bounding box center [655, 221] width 12 height 10
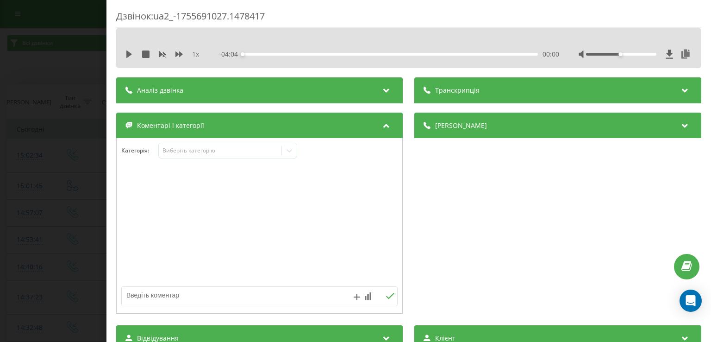
click at [126, 50] on div "1 x" at bounding box center [166, 54] width 83 height 9
click at [127, 53] on icon at bounding box center [129, 53] width 6 height 7
click at [129, 58] on div "1 x" at bounding box center [166, 54] width 83 height 9
click at [128, 51] on icon at bounding box center [128, 53] width 7 height 7
click at [129, 54] on icon at bounding box center [129, 53] width 6 height 7
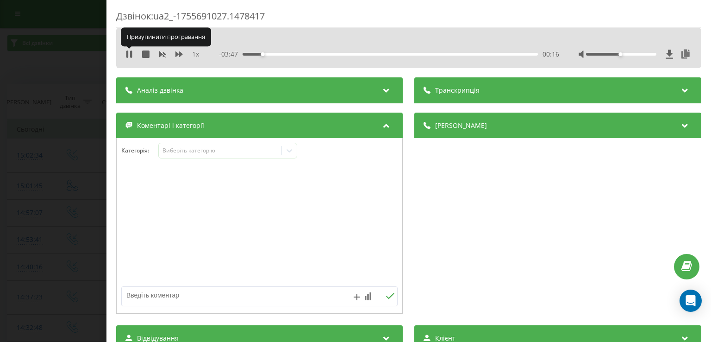
click at [129, 54] on icon at bounding box center [128, 53] width 7 height 7
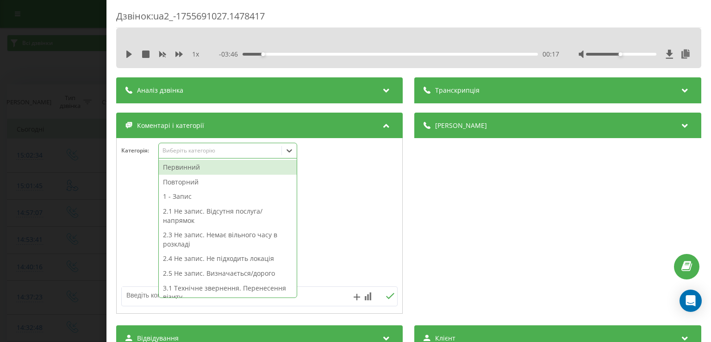
click at [293, 153] on icon at bounding box center [289, 150] width 9 height 9
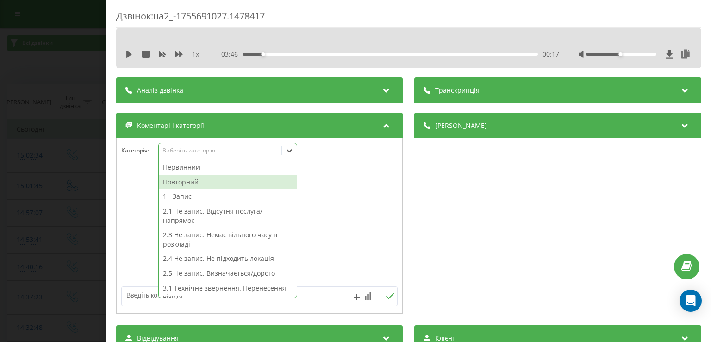
click at [223, 180] on div "Повторний" at bounding box center [228, 181] width 138 height 15
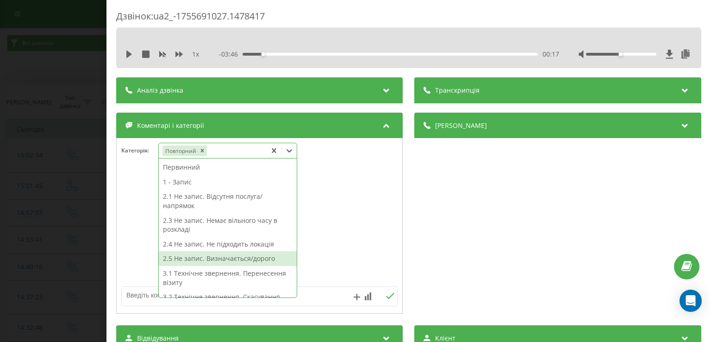
click at [247, 259] on div "2.5 Не запис. Визначається/дорого" at bounding box center [228, 258] width 138 height 15
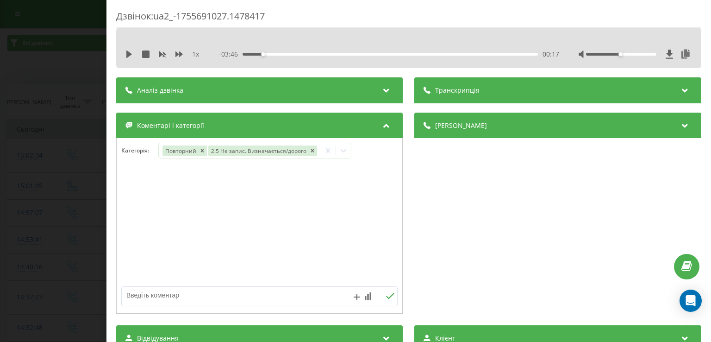
click at [148, 221] on div at bounding box center [260, 225] width 286 height 111
click at [84, 203] on div "Дзвінок : ua2_-1755691027.1478417 1 x - 03:46 00:17 00:17 Транскрипція Для AI-а…" at bounding box center [355, 171] width 711 height 342
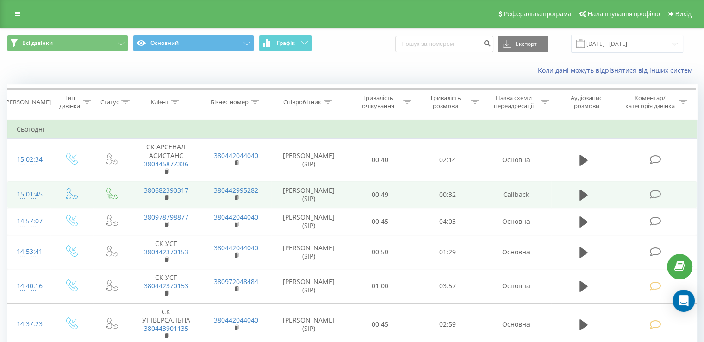
click at [659, 192] on icon at bounding box center [655, 194] width 12 height 10
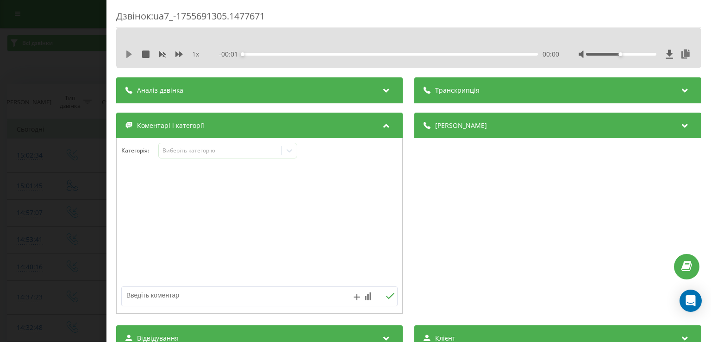
click at [125, 54] on icon at bounding box center [128, 53] width 7 height 7
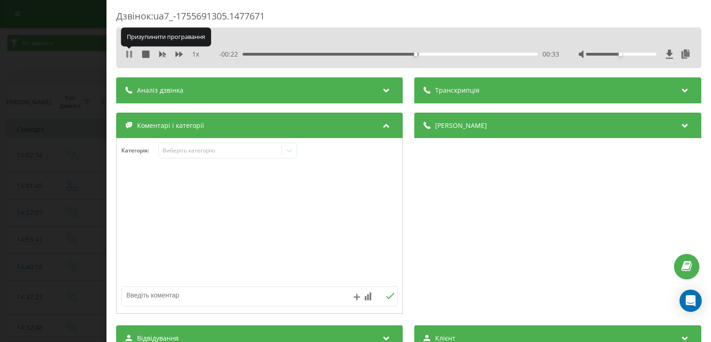
click at [130, 54] on icon at bounding box center [128, 53] width 7 height 7
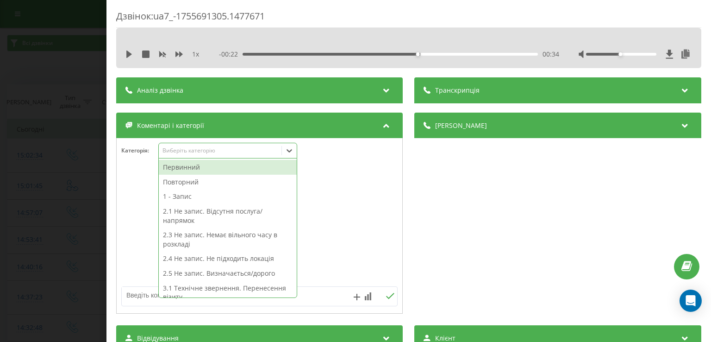
click at [291, 150] on icon at bounding box center [289, 150] width 9 height 9
click at [225, 170] on div "Первинний" at bounding box center [228, 167] width 138 height 15
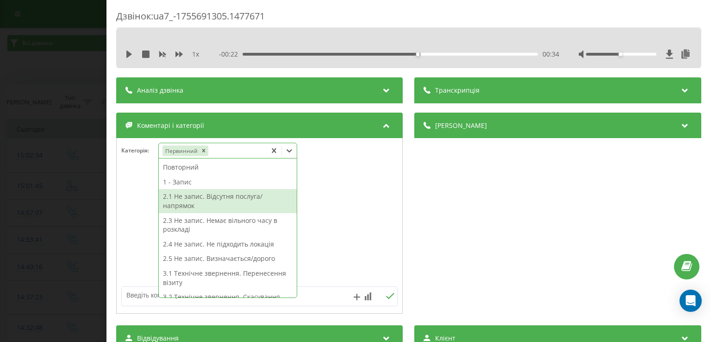
click at [236, 202] on div "2.1 Не запис. Відсутня послуга/напрямок" at bounding box center [228, 201] width 138 height 24
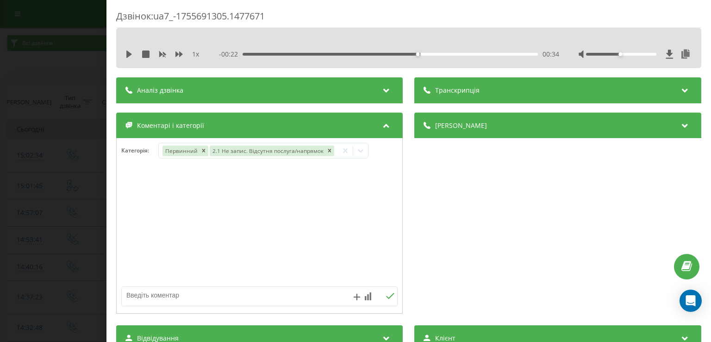
click at [146, 222] on div at bounding box center [260, 225] width 286 height 111
click at [178, 296] on textarea at bounding box center [232, 294] width 220 height 17
type textarea "х"
type textarea "дитяча хірургія"
click at [68, 152] on div "Дзвінок : ua7_-1755691305.1477671 1 x - 00:22 00:34 00:34 Транскрипція Для AI-а…" at bounding box center [355, 171] width 711 height 342
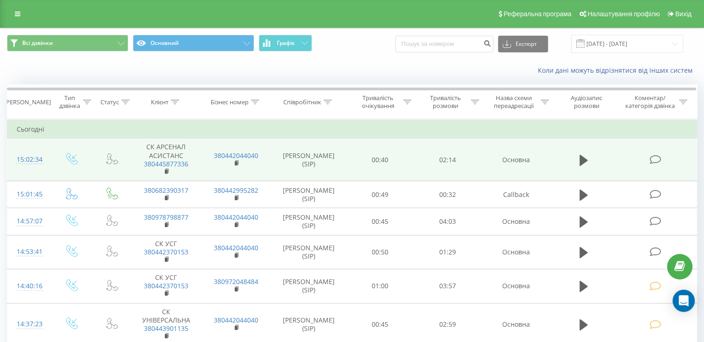
click at [657, 160] on icon at bounding box center [655, 160] width 12 height 10
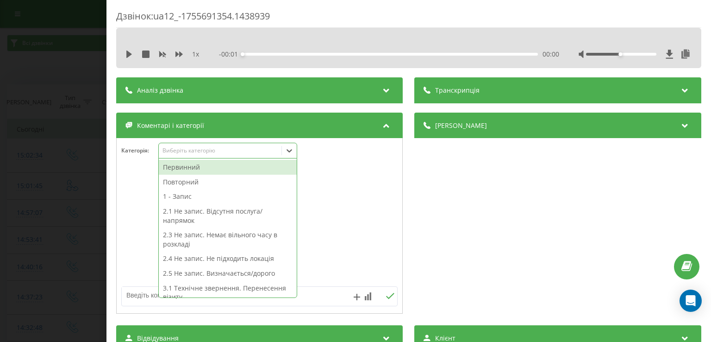
click at [289, 151] on icon at bounding box center [289, 150] width 9 height 9
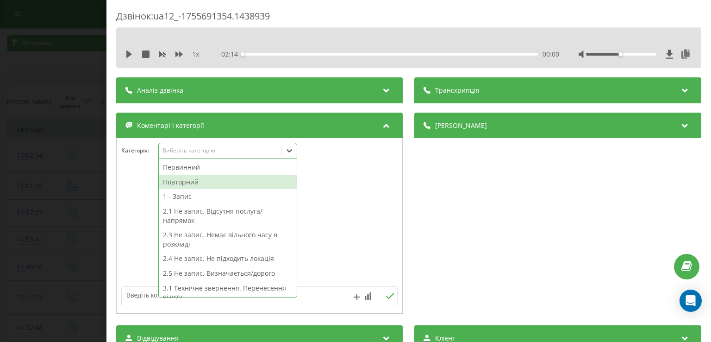
click at [235, 178] on div "Повторний" at bounding box center [228, 181] width 138 height 15
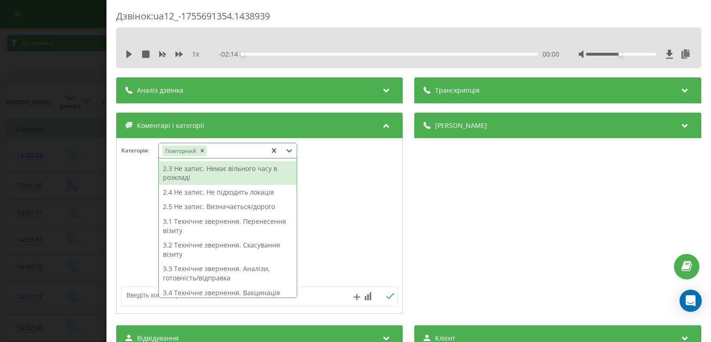
scroll to position [59, 0]
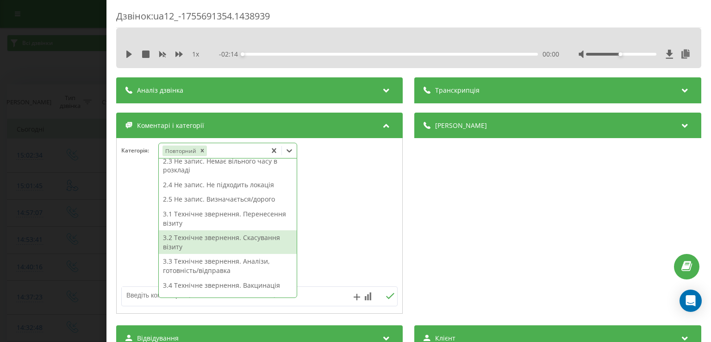
click at [243, 240] on div "3.2 Технічне звернення. Скасування візиту" at bounding box center [228, 242] width 138 height 24
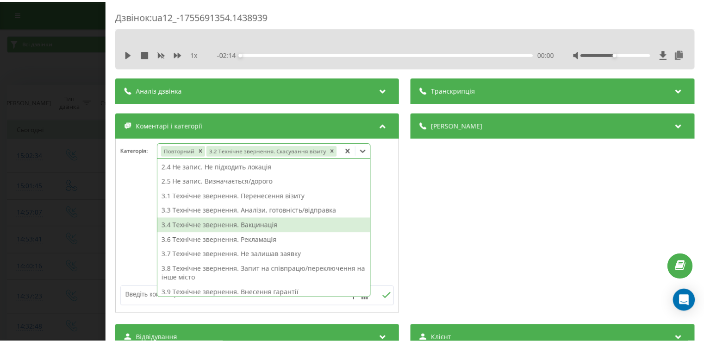
scroll to position [50, 0]
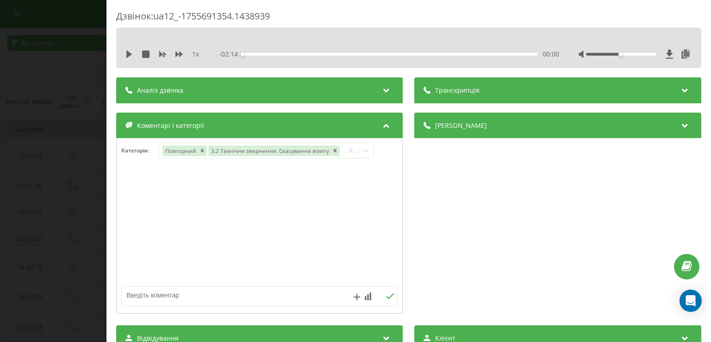
click at [131, 224] on div at bounding box center [260, 225] width 286 height 111
click at [70, 222] on div "Дзвінок : ua12_-1755691354.1438939 1 x - 02:14 00:00 00:00 Транскрипція Для AI-…" at bounding box center [355, 171] width 711 height 342
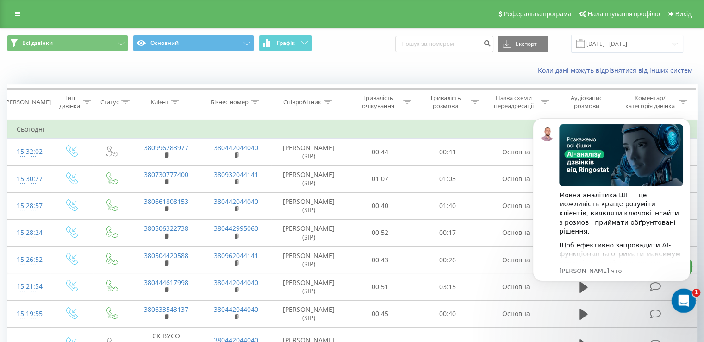
click at [683, 300] on icon "Открыть службу сообщений Intercom" at bounding box center [682, 299] width 15 height 15
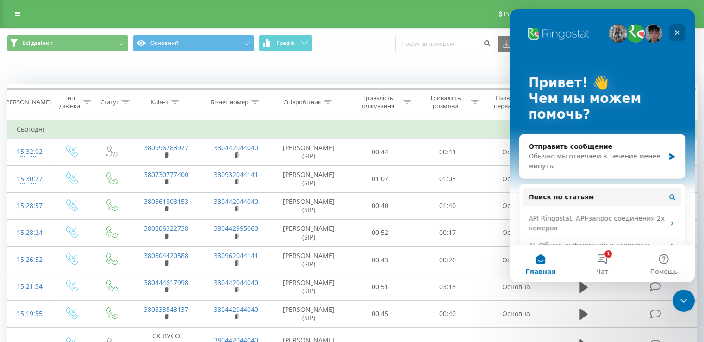
click at [678, 30] on icon "Закрыть" at bounding box center [676, 32] width 7 height 7
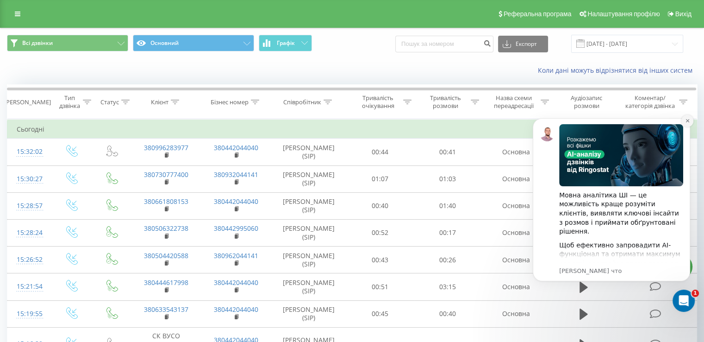
click at [687, 122] on icon "Dismiss notification" at bounding box center [687, 120] width 5 height 5
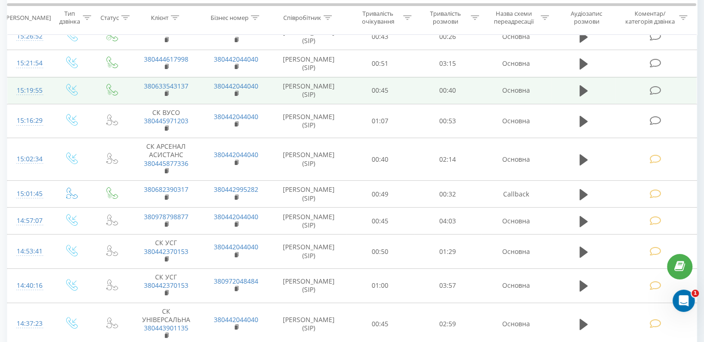
scroll to position [222, 0]
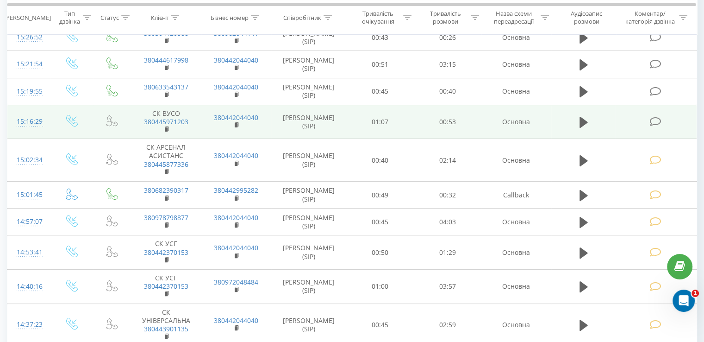
click at [655, 118] on icon at bounding box center [655, 122] width 12 height 10
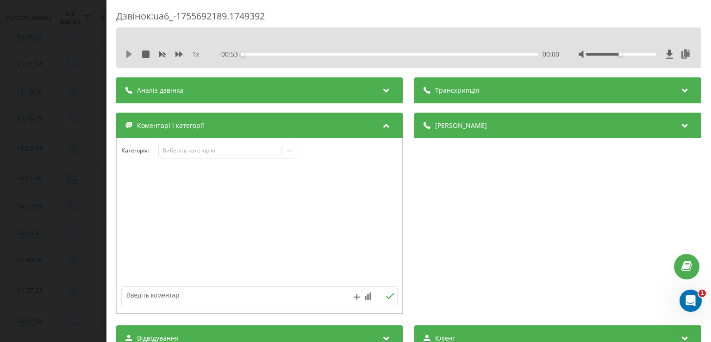
click at [131, 54] on icon at bounding box center [129, 53] width 6 height 7
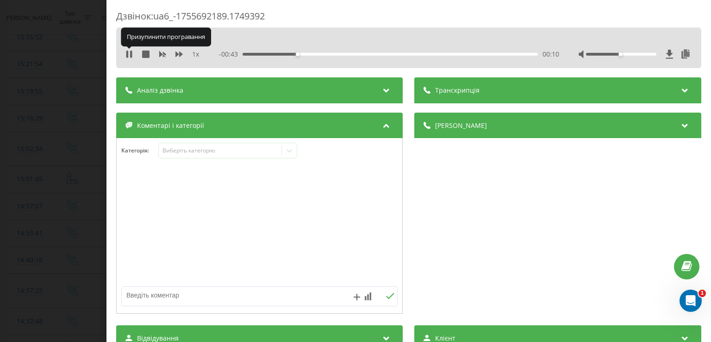
click at [131, 54] on icon at bounding box center [131, 53] width 2 height 7
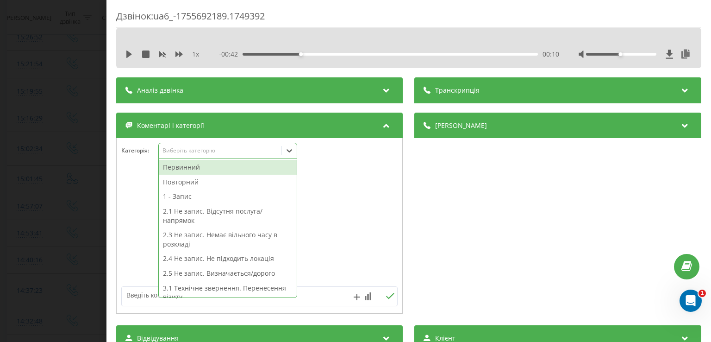
click at [294, 151] on icon at bounding box center [289, 150] width 9 height 9
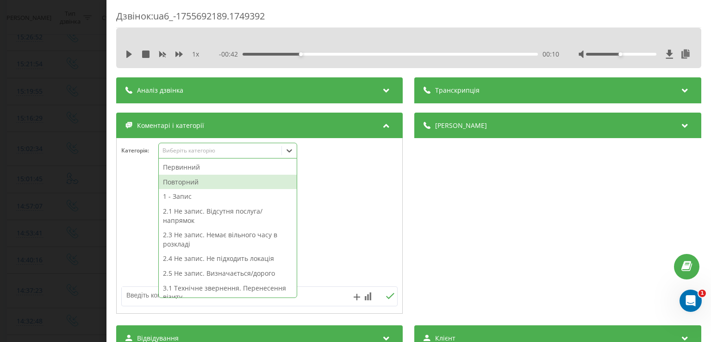
click at [212, 179] on div "Повторний" at bounding box center [228, 181] width 138 height 15
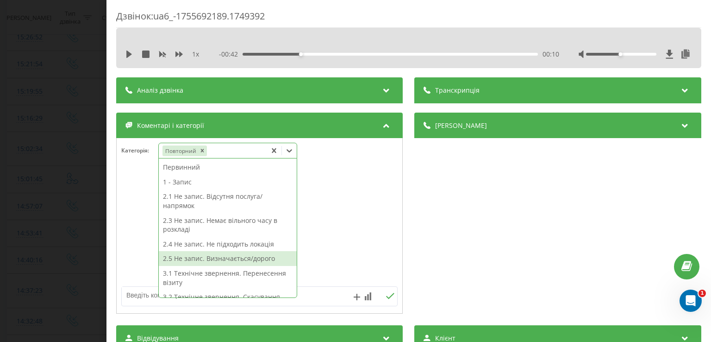
click at [229, 256] on div "2.5 Не запис. Визначається/дорого" at bounding box center [228, 258] width 138 height 15
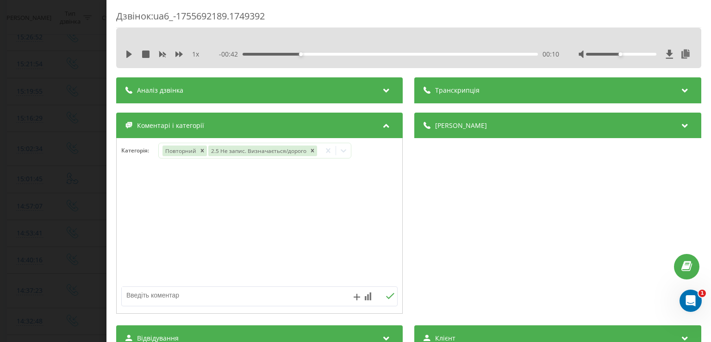
click at [137, 245] on div at bounding box center [260, 225] width 286 height 111
click at [163, 299] on textarea at bounding box center [232, 294] width 220 height 17
type textarea "ск"
click at [72, 132] on div "Дзвінок : ua6_-1755692189.1749392 1 x - 00:42 00:10 00:10 Транскрипція Для AI-а…" at bounding box center [355, 171] width 711 height 342
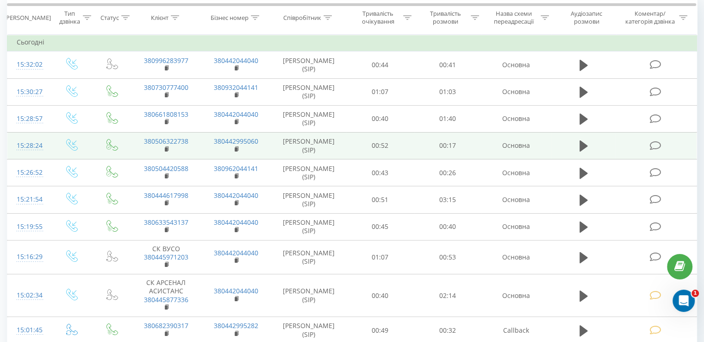
scroll to position [73, 0]
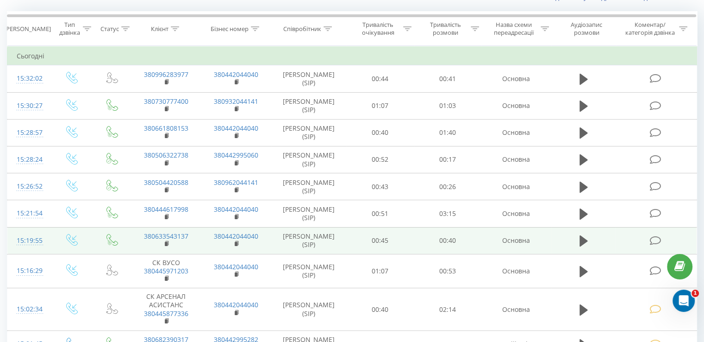
click at [653, 239] on icon at bounding box center [655, 241] width 12 height 10
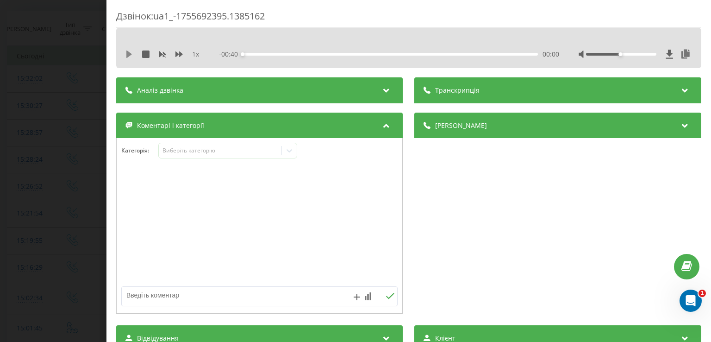
click at [131, 52] on icon at bounding box center [128, 53] width 7 height 7
click at [131, 51] on icon at bounding box center [131, 53] width 2 height 7
click at [289, 150] on icon at bounding box center [290, 150] width 6 height 3
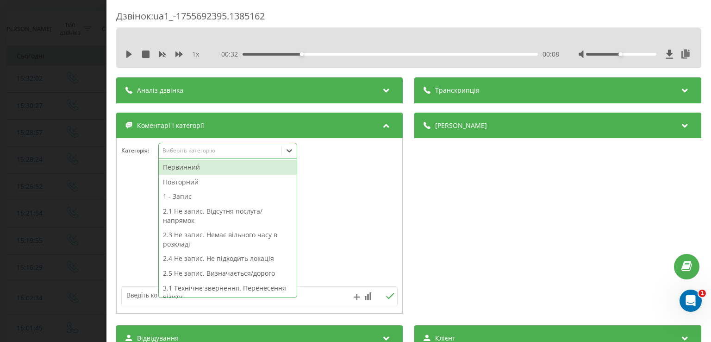
click at [211, 170] on div "Первинний" at bounding box center [228, 167] width 138 height 15
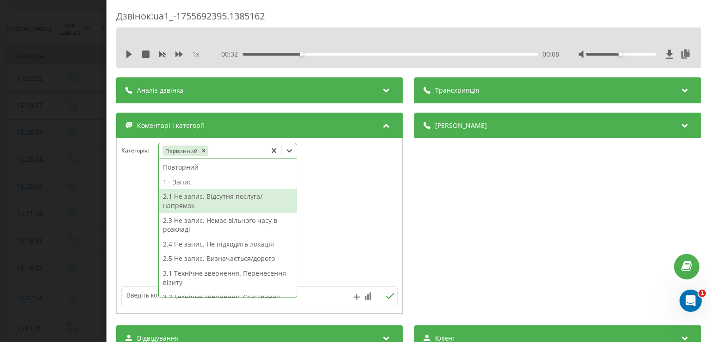
click at [240, 205] on div "2.1 Не запис. Відсутня послуга/напрямок" at bounding box center [228, 201] width 138 height 24
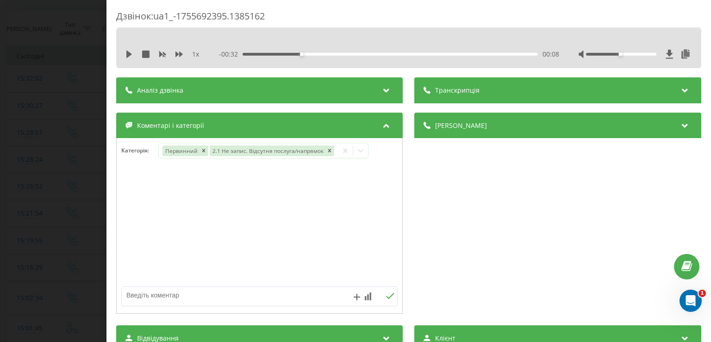
click at [129, 213] on div at bounding box center [260, 225] width 286 height 111
click at [211, 298] on textarea at bounding box center [232, 294] width 220 height 17
type textarea "гематолог - оболонь"
click at [87, 211] on div "Дзвінок : ua1_-1755692395.1385162 1 x - 00:32 00:08 00:08 Транскрипція Для AI-а…" at bounding box center [355, 171] width 711 height 342
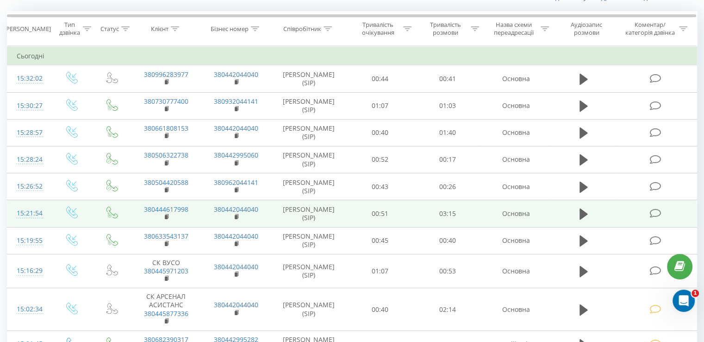
click at [654, 210] on icon at bounding box center [655, 213] width 12 height 10
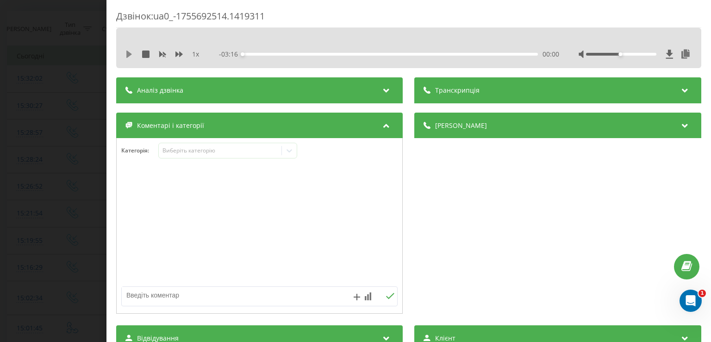
click at [130, 57] on icon at bounding box center [128, 53] width 7 height 7
click at [289, 149] on icon at bounding box center [289, 150] width 9 height 9
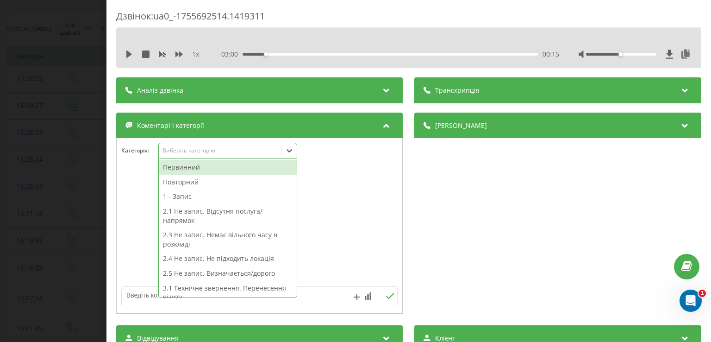
click at [239, 165] on div "Первинний" at bounding box center [228, 167] width 138 height 15
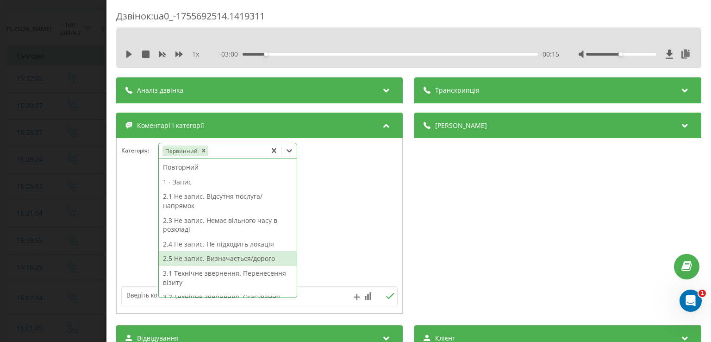
click at [242, 258] on div "2.5 Не запис. Визначається/дорого" at bounding box center [228, 258] width 138 height 15
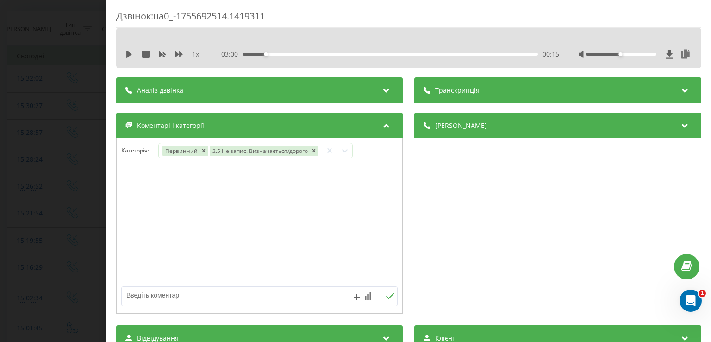
click at [134, 201] on div at bounding box center [260, 225] width 286 height 111
click at [75, 193] on div "Дзвінок : ua0_-1755692514.1419311 1 x - 03:00 00:15 00:15 Транскрипція Для AI-а…" at bounding box center [355, 171] width 711 height 342
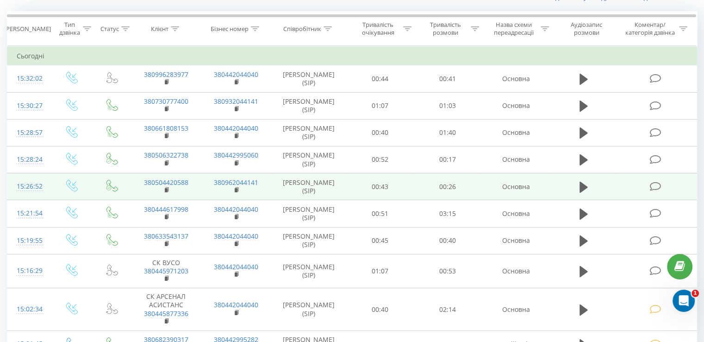
click at [654, 187] on icon at bounding box center [655, 186] width 12 height 10
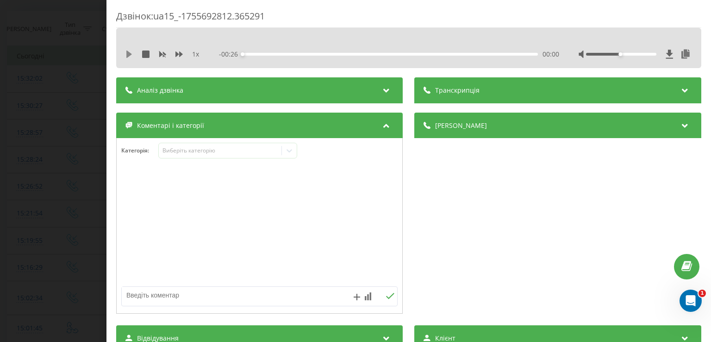
click at [132, 55] on icon at bounding box center [128, 53] width 7 height 7
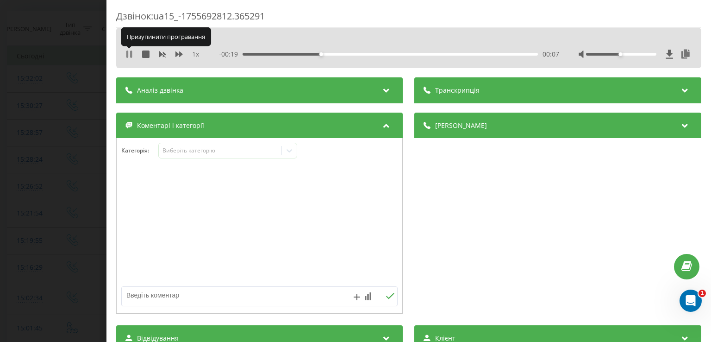
click at [130, 52] on icon at bounding box center [128, 53] width 7 height 7
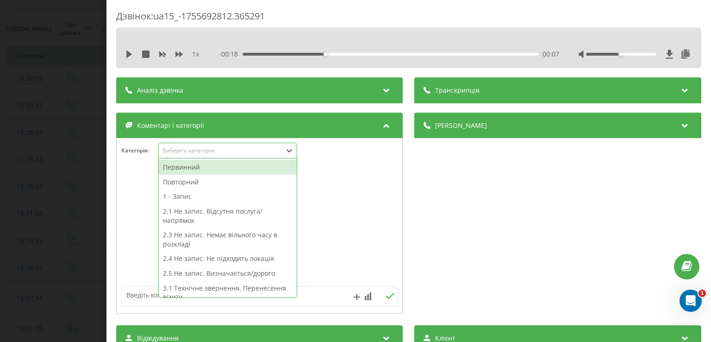
click at [291, 154] on icon at bounding box center [289, 150] width 9 height 9
click at [228, 169] on div "Первинний" at bounding box center [228, 167] width 138 height 15
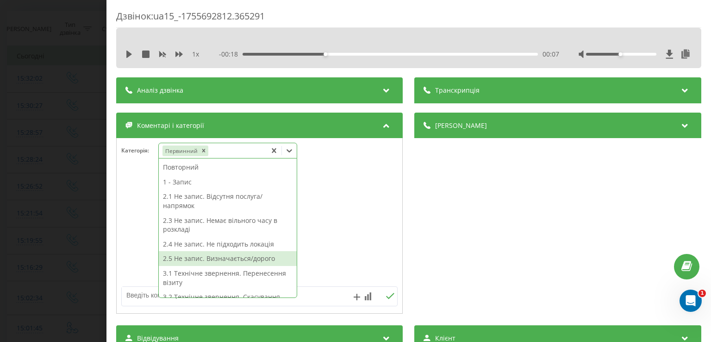
click at [252, 261] on div "2.5 Не запис. Визначається/дорого" at bounding box center [228, 258] width 138 height 15
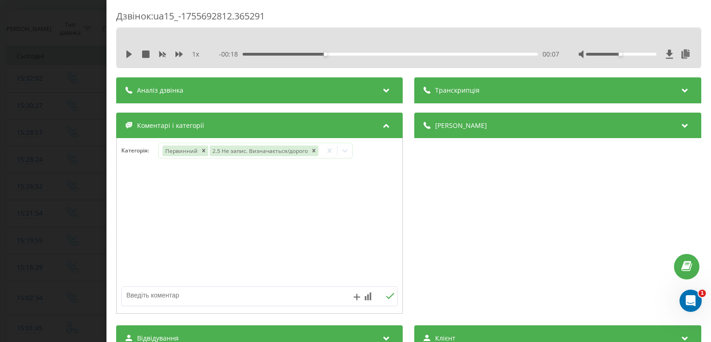
click at [88, 218] on div "Дзвінок : ua15_-1755692812.365291 1 x - 00:18 00:07 00:07 Транскрипція Для AI-а…" at bounding box center [355, 171] width 711 height 342
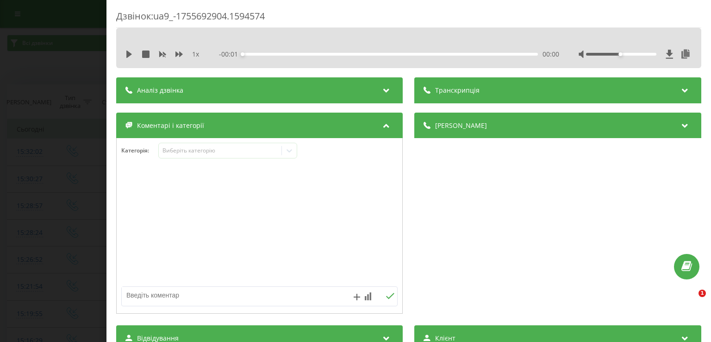
scroll to position [73, 0]
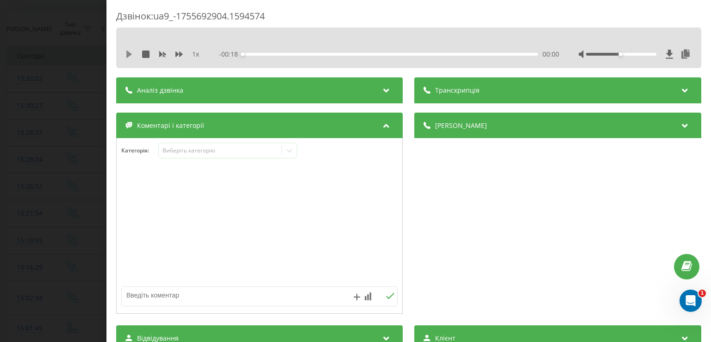
click at [128, 56] on icon at bounding box center [129, 53] width 6 height 7
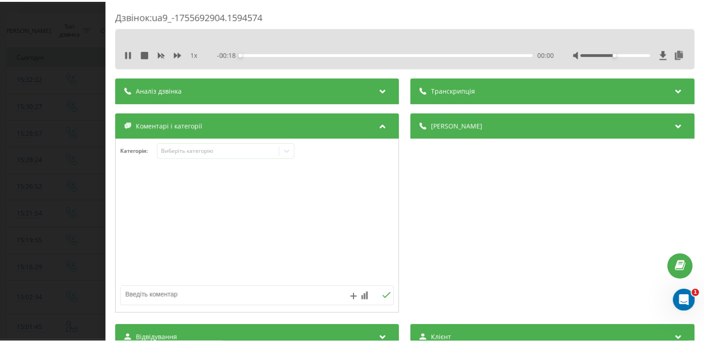
scroll to position [0, 0]
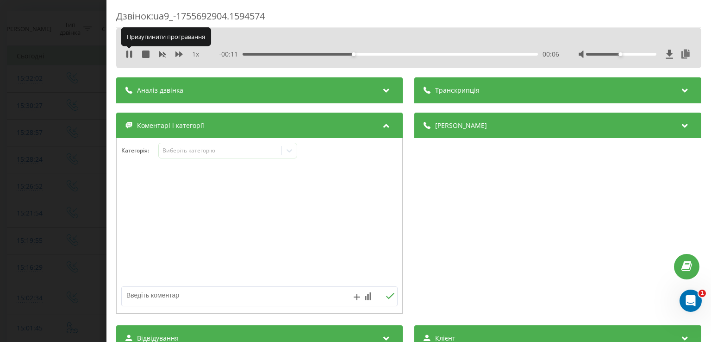
click at [128, 56] on icon at bounding box center [127, 53] width 2 height 7
click at [288, 152] on icon at bounding box center [289, 150] width 9 height 9
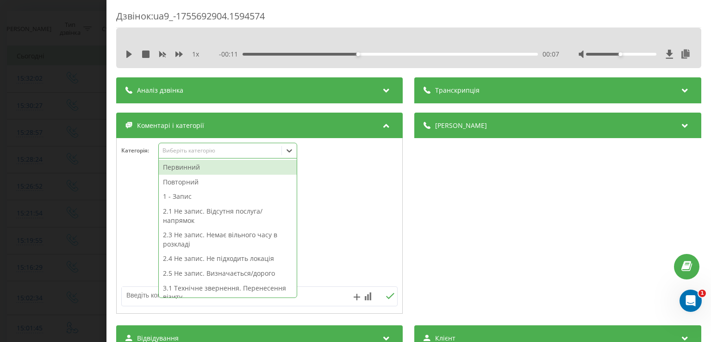
click at [251, 168] on div "Первинний" at bounding box center [228, 167] width 138 height 15
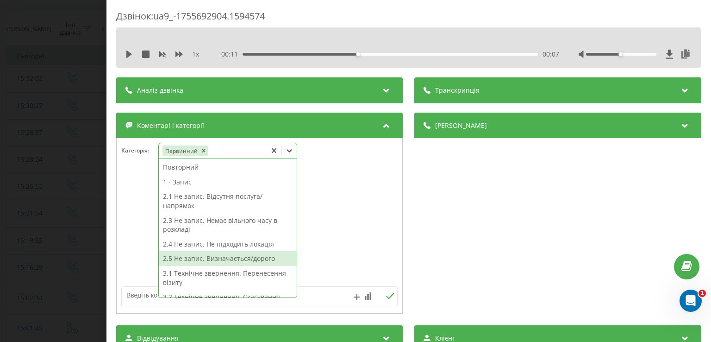
click at [238, 260] on div "2.5 Не запис. Визначається/дорого" at bounding box center [228, 258] width 138 height 15
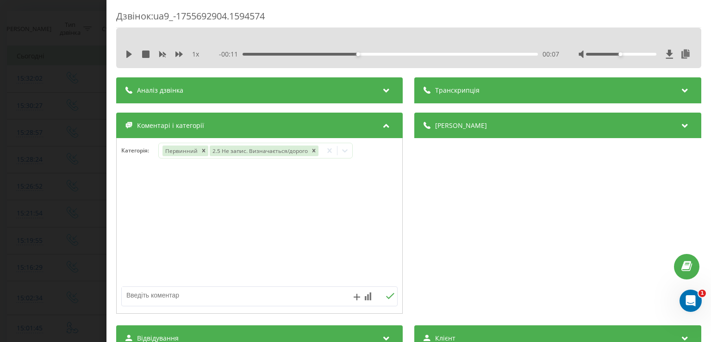
click at [83, 162] on div "Дзвінок : ua9_-1755692904.1594574 1 x - 00:11 00:07 00:07 Транскрипція Для AI-а…" at bounding box center [355, 171] width 711 height 342
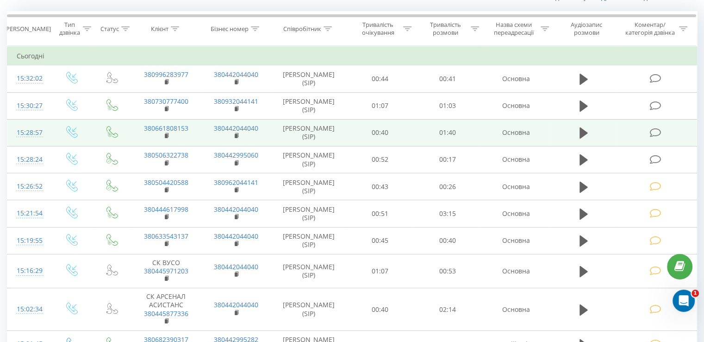
click at [678, 129] on td at bounding box center [656, 132] width 81 height 27
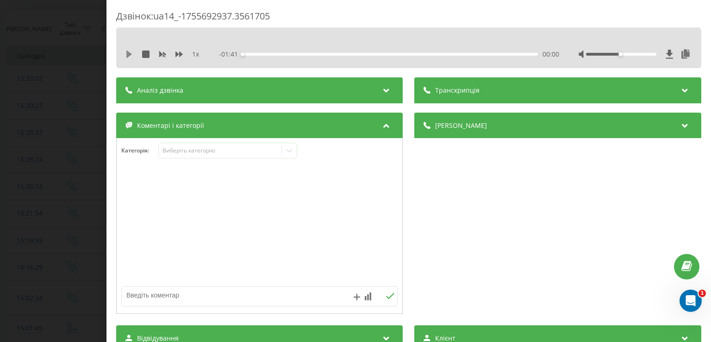
click at [126, 57] on icon at bounding box center [129, 53] width 6 height 7
click at [129, 51] on icon at bounding box center [128, 53] width 7 height 7
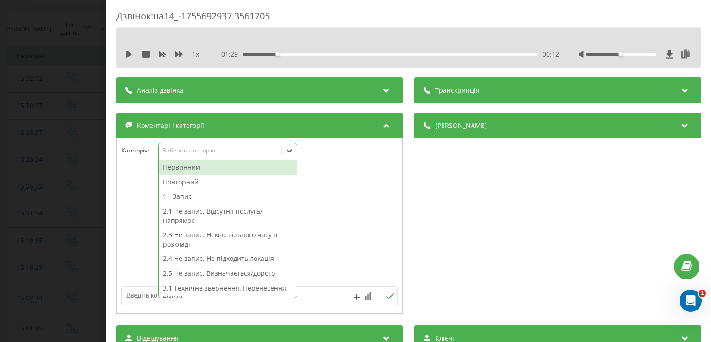
click at [291, 149] on icon at bounding box center [289, 150] width 9 height 9
click at [220, 168] on div "Первинний" at bounding box center [228, 167] width 138 height 15
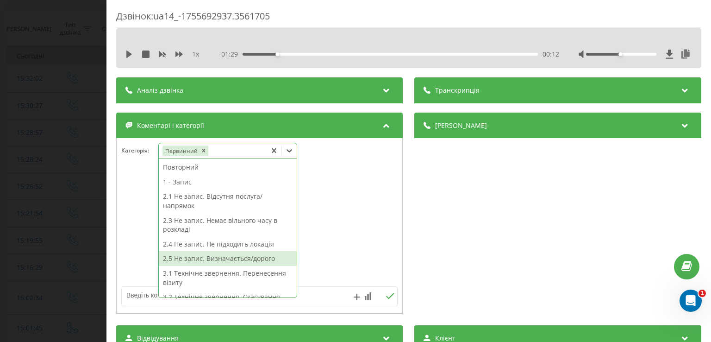
click at [243, 259] on div "2.5 Не запис. Визначається/дорого" at bounding box center [228, 258] width 138 height 15
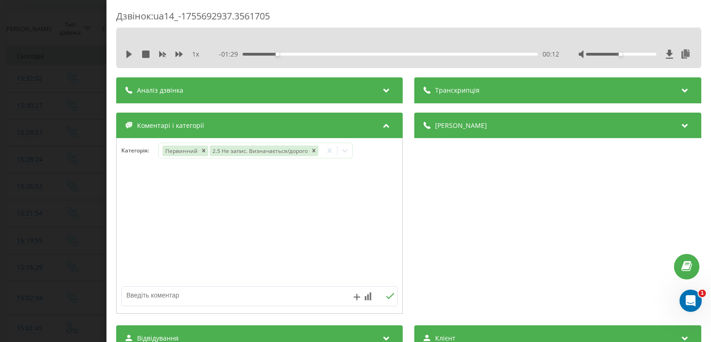
click at [89, 193] on div "Дзвінок : ua14_-1755692937.3561705 1 x - 01:29 00:12 00:12 Транскрипція Для AI-…" at bounding box center [355, 171] width 711 height 342
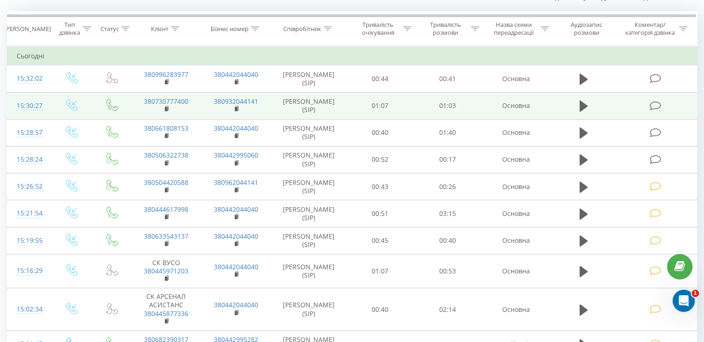
click at [660, 102] on icon at bounding box center [655, 106] width 12 height 10
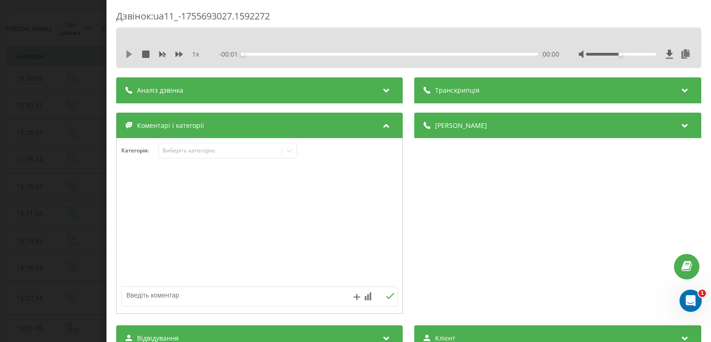
click at [129, 52] on icon at bounding box center [129, 53] width 6 height 7
click at [129, 52] on icon at bounding box center [128, 53] width 7 height 7
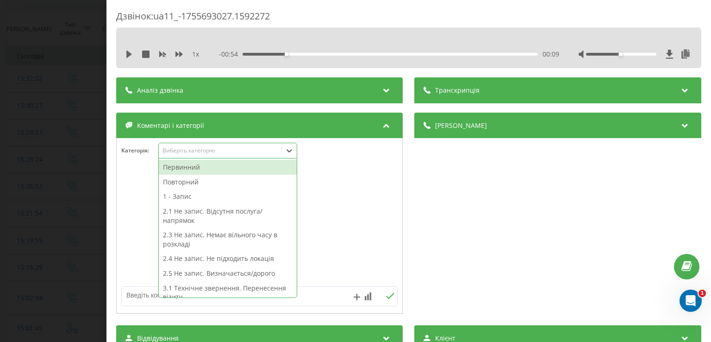
click at [292, 152] on icon at bounding box center [289, 150] width 9 height 9
click at [226, 170] on div "Первинний" at bounding box center [228, 167] width 138 height 15
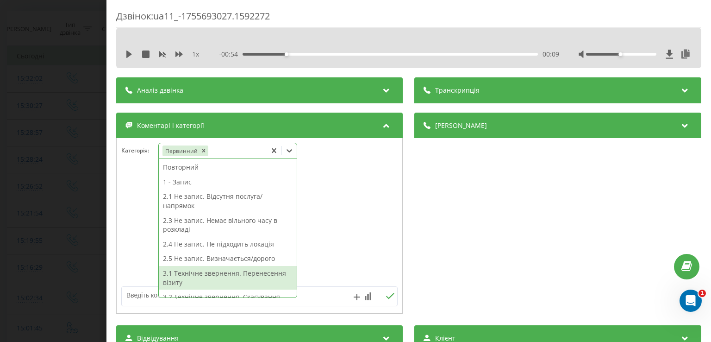
click at [236, 271] on div "3.1 Технічне звернення. Перенесення візиту" at bounding box center [228, 278] width 138 height 24
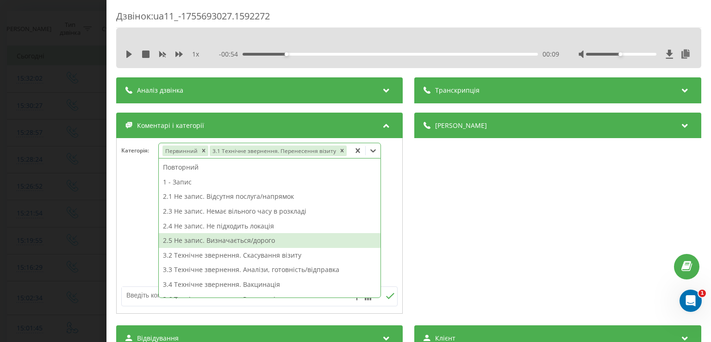
click at [240, 238] on div "2.5 Не запис. Визначається/дорого" at bounding box center [270, 240] width 222 height 15
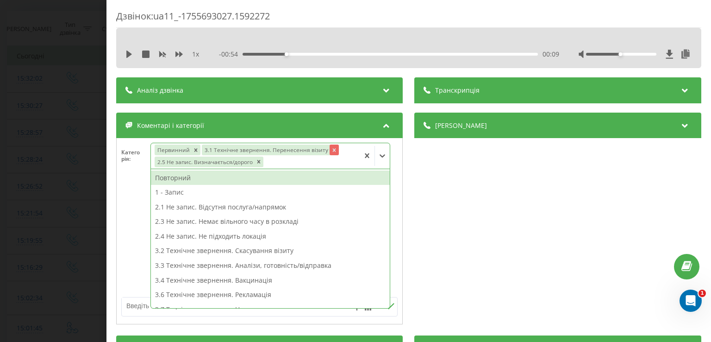
click at [331, 148] on icon "Remove 3.1 Технічне звернення. Перенесення візиту" at bounding box center [334, 150] width 6 height 6
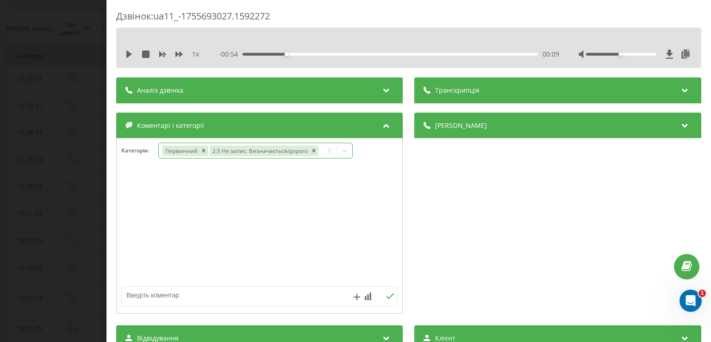
click at [140, 195] on div at bounding box center [260, 225] width 286 height 111
click at [67, 184] on div "Дзвінок : ua11_-1755693027.1592272 1 x - 00:54 00:09 00:09 Транскрипція Для AI-…" at bounding box center [355, 171] width 711 height 342
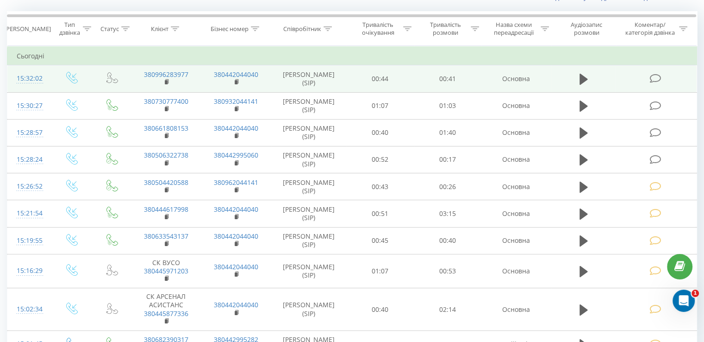
click at [653, 78] on icon at bounding box center [655, 79] width 12 height 10
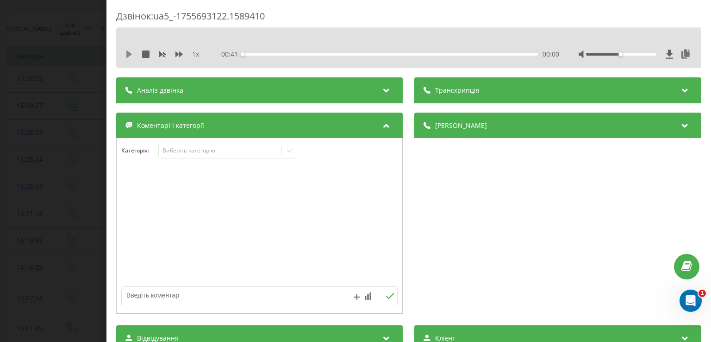
click at [131, 53] on icon at bounding box center [128, 53] width 7 height 7
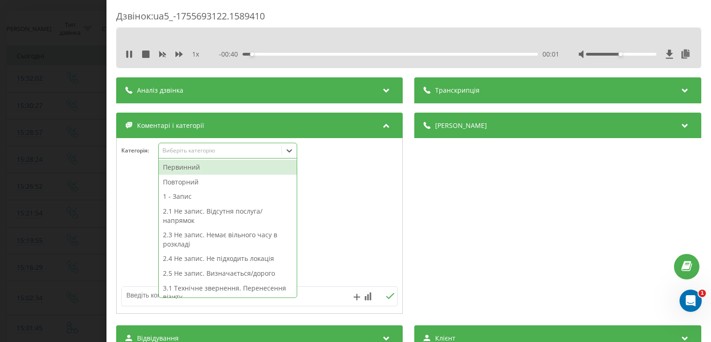
click at [292, 154] on icon at bounding box center [289, 150] width 9 height 9
click at [224, 180] on div "Повторний" at bounding box center [228, 181] width 138 height 15
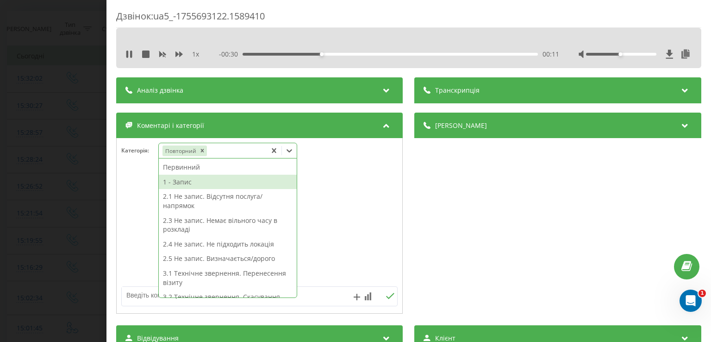
click at [141, 189] on div at bounding box center [260, 225] width 286 height 111
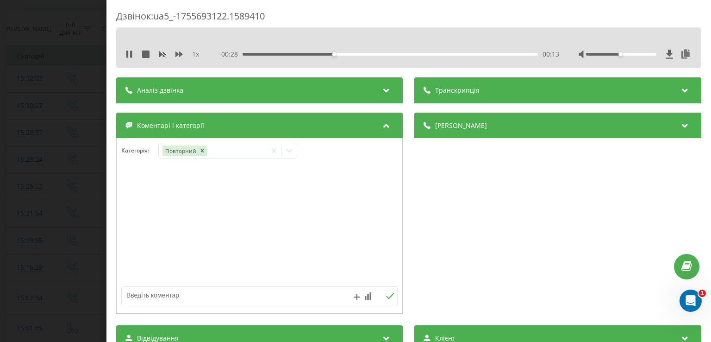
click at [157, 295] on textarea at bounding box center [232, 294] width 220 height 17
type textarea "уточ по лікарю спец"
click at [65, 193] on div "Дзвінок : ua5_-1755693122.1589410 1 x - 00:18 00:23 00:23 Транскрипція Для AI-а…" at bounding box center [355, 171] width 711 height 342
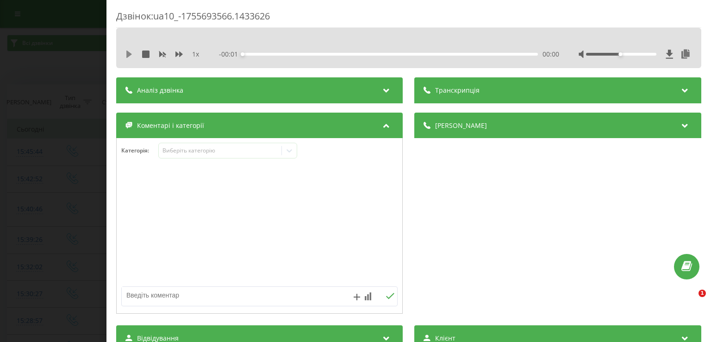
click at [125, 55] on icon at bounding box center [128, 53] width 7 height 7
click at [126, 53] on icon at bounding box center [127, 53] width 2 height 7
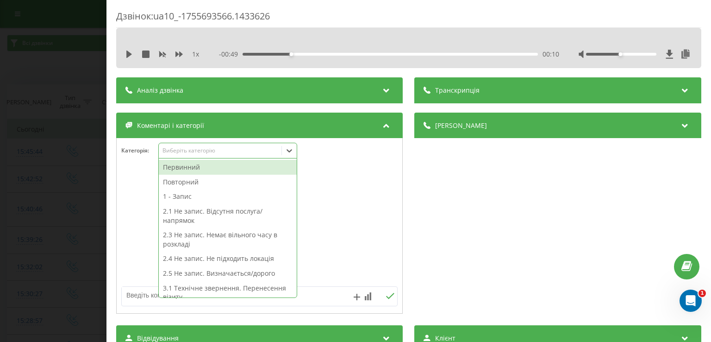
click at [293, 152] on icon at bounding box center [289, 150] width 9 height 9
click at [208, 165] on div "Первинний" at bounding box center [228, 167] width 138 height 15
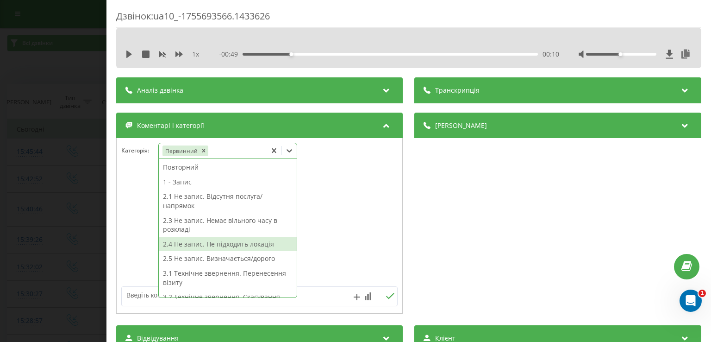
click at [249, 245] on div "2.4 Не запис. Не підходить локація" at bounding box center [228, 243] width 138 height 15
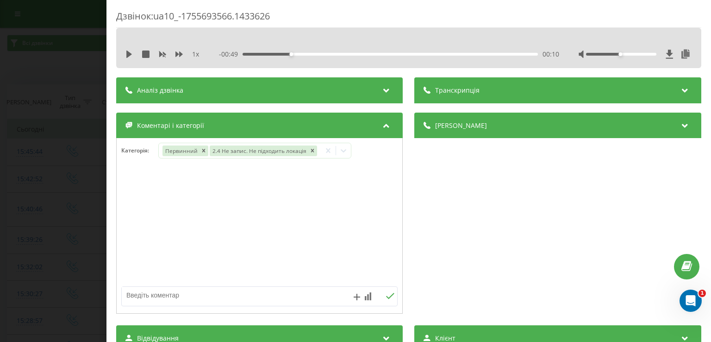
click at [60, 190] on div "Дзвінок : ua10_-1755693566.1433626 1 x - 00:49 00:10 00:10 Транскрипція Для AI-…" at bounding box center [355, 171] width 711 height 342
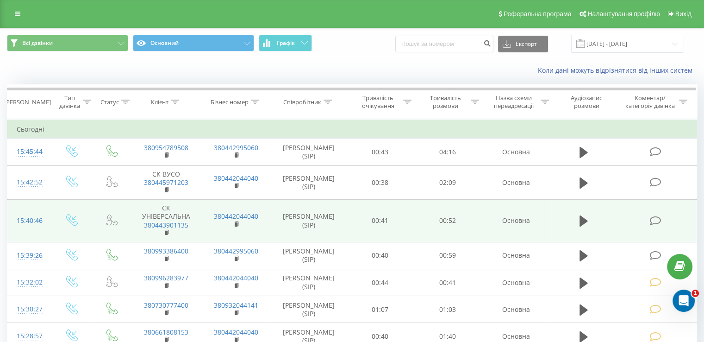
click at [659, 218] on icon at bounding box center [655, 221] width 12 height 10
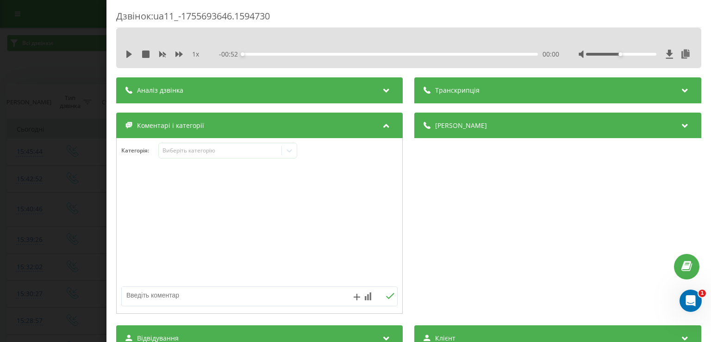
click at [123, 55] on div "1 x - 00:52 00:00 00:00" at bounding box center [408, 54] width 571 height 14
click at [127, 55] on icon at bounding box center [129, 53] width 6 height 7
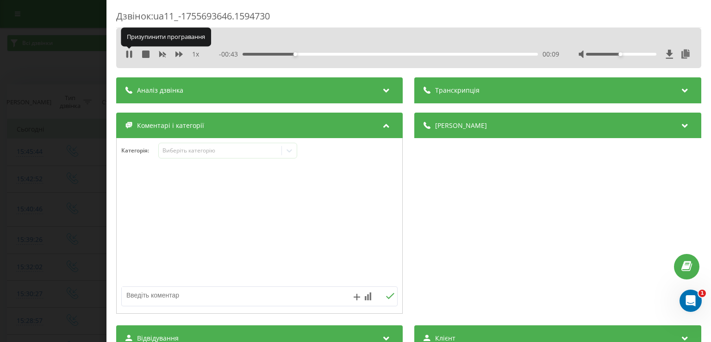
click at [127, 55] on icon at bounding box center [127, 53] width 2 height 7
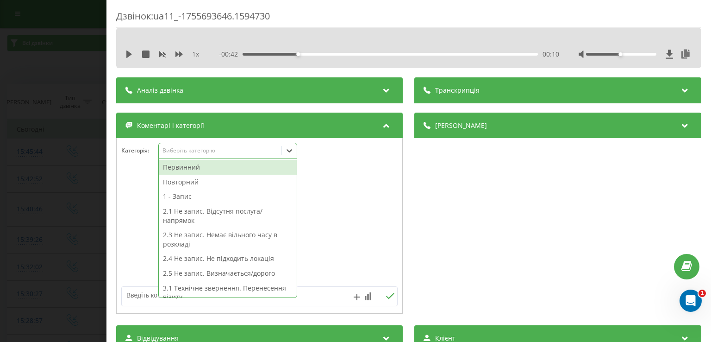
click at [291, 151] on icon at bounding box center [290, 150] width 6 height 3
click at [216, 165] on div "Первинний" at bounding box center [228, 167] width 138 height 15
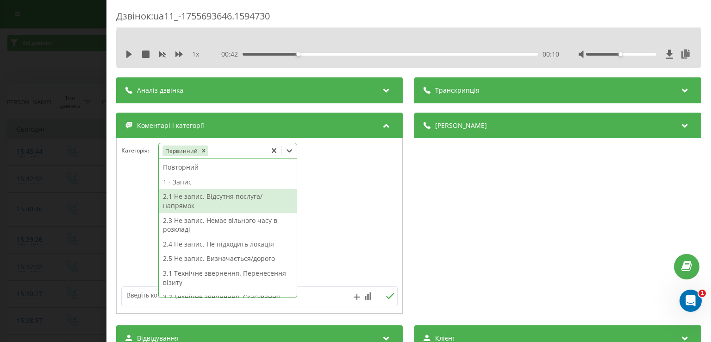
click at [243, 204] on div "2.1 Не запис. Відсутня послуга/напрямок" at bounding box center [228, 201] width 138 height 24
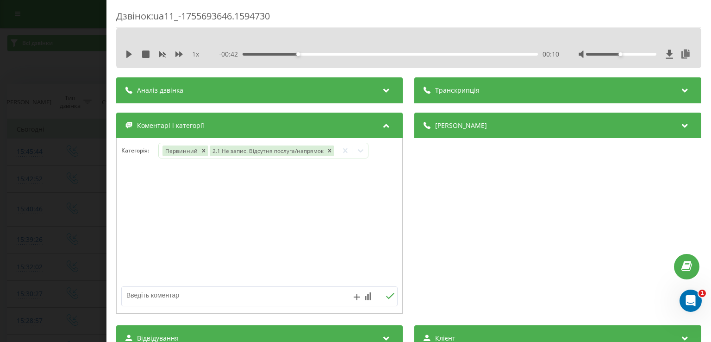
click at [136, 218] on div at bounding box center [260, 225] width 286 height 111
click at [209, 297] on textarea at bounding box center [232, 294] width 220 height 17
type textarea "вестибулометрія"
click at [76, 201] on div "Дзвінок : ua11_-1755693646.1594730 1 x - 00:42 00:10 00:10 Транскрипція Для AI-…" at bounding box center [355, 171] width 711 height 342
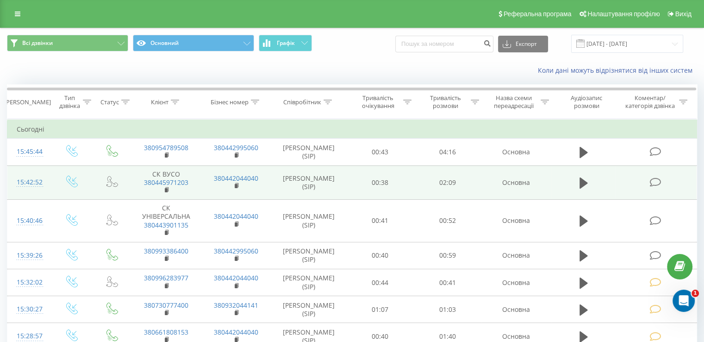
click at [657, 180] on icon at bounding box center [655, 182] width 12 height 10
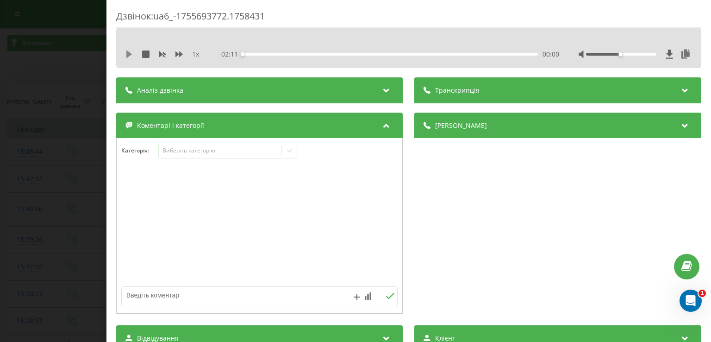
click at [131, 54] on icon at bounding box center [129, 53] width 6 height 7
click at [131, 52] on icon at bounding box center [131, 53] width 2 height 7
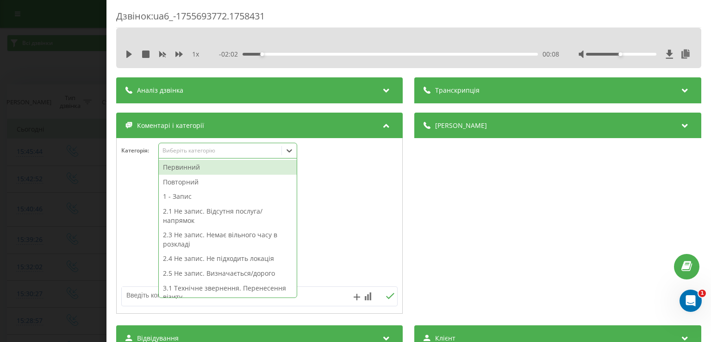
click at [284, 149] on div at bounding box center [289, 150] width 15 height 15
click at [236, 166] on div "Первинний" at bounding box center [228, 167] width 138 height 15
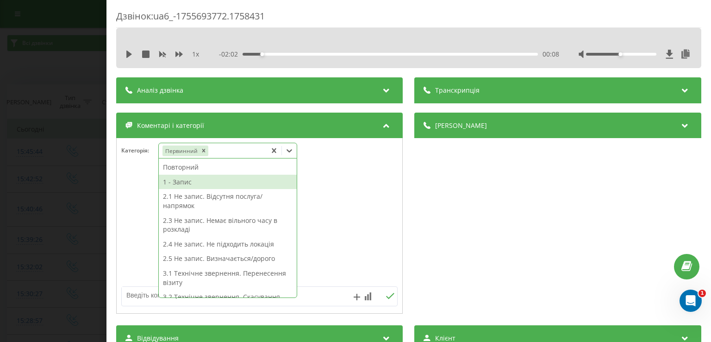
click at [235, 182] on div "1 - Запис" at bounding box center [228, 181] width 138 height 15
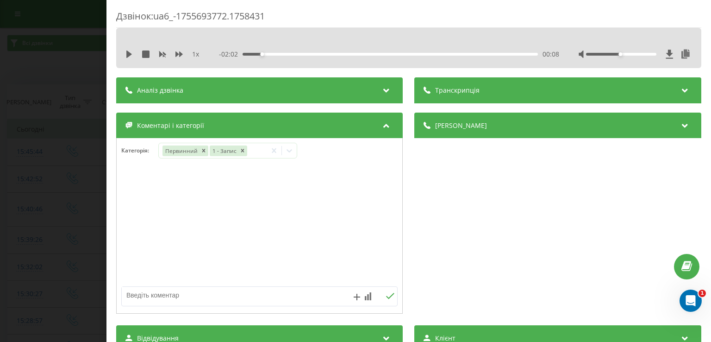
click at [81, 174] on div "Дзвінок : ua6_-1755693772.1758431 1 x - 02:02 00:08 00:08 Транскрипція Для AI-а…" at bounding box center [355, 171] width 711 height 342
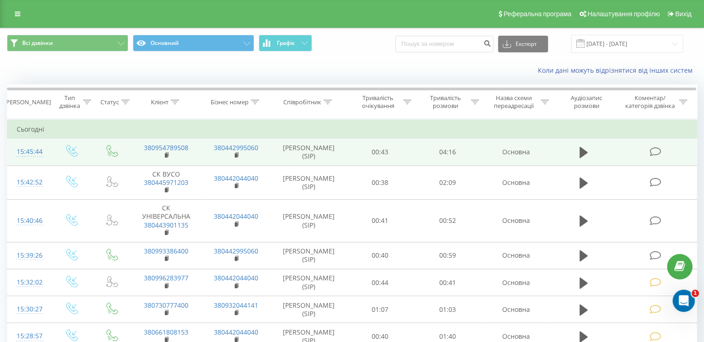
click at [650, 156] on icon at bounding box center [655, 152] width 12 height 10
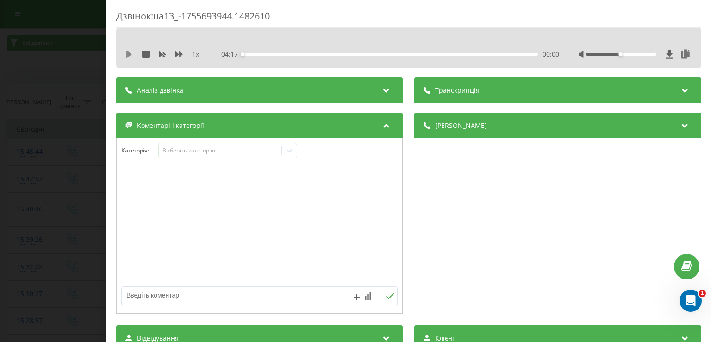
click at [130, 53] on icon at bounding box center [129, 53] width 6 height 7
click at [130, 53] on icon at bounding box center [128, 53] width 7 height 7
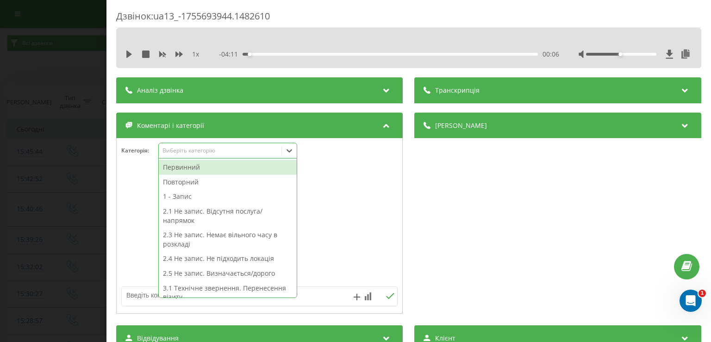
click at [281, 151] on div "Виберіть категорію" at bounding box center [220, 150] width 123 height 9
click at [221, 168] on div "Первинний" at bounding box center [228, 167] width 138 height 15
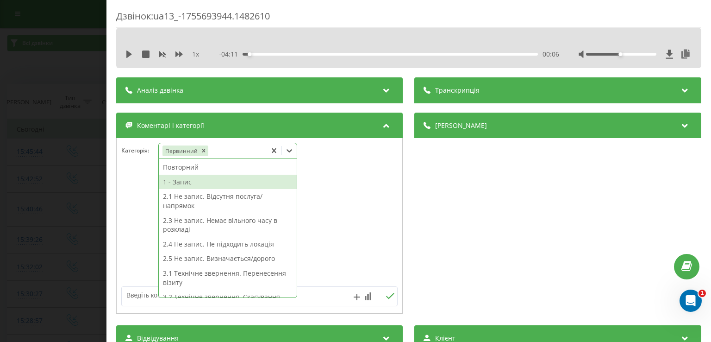
click at [207, 184] on div "1 - Запис" at bounding box center [228, 181] width 138 height 15
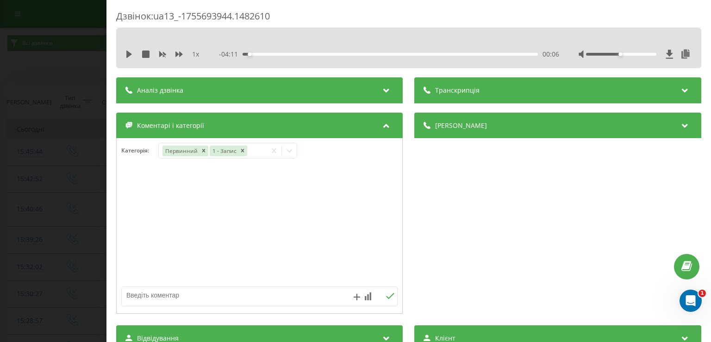
click at [142, 192] on div at bounding box center [260, 225] width 286 height 111
click at [92, 187] on div "Дзвінок : ua13_-1755693944.1482610 1 x - 04:11 00:06 00:06 Транскрипція Для AI-…" at bounding box center [355, 171] width 711 height 342
